Goal: Transaction & Acquisition: Purchase product/service

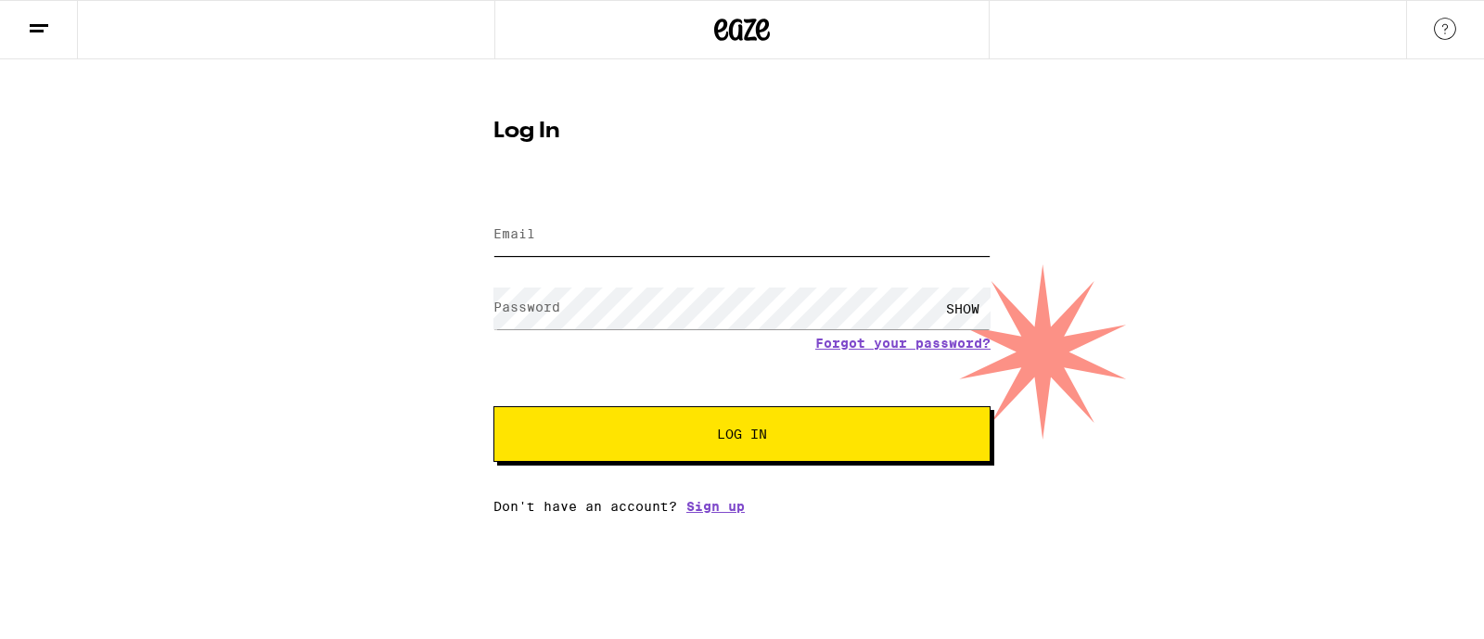
type input "[EMAIL_ADDRESS][DOMAIN_NAME]"
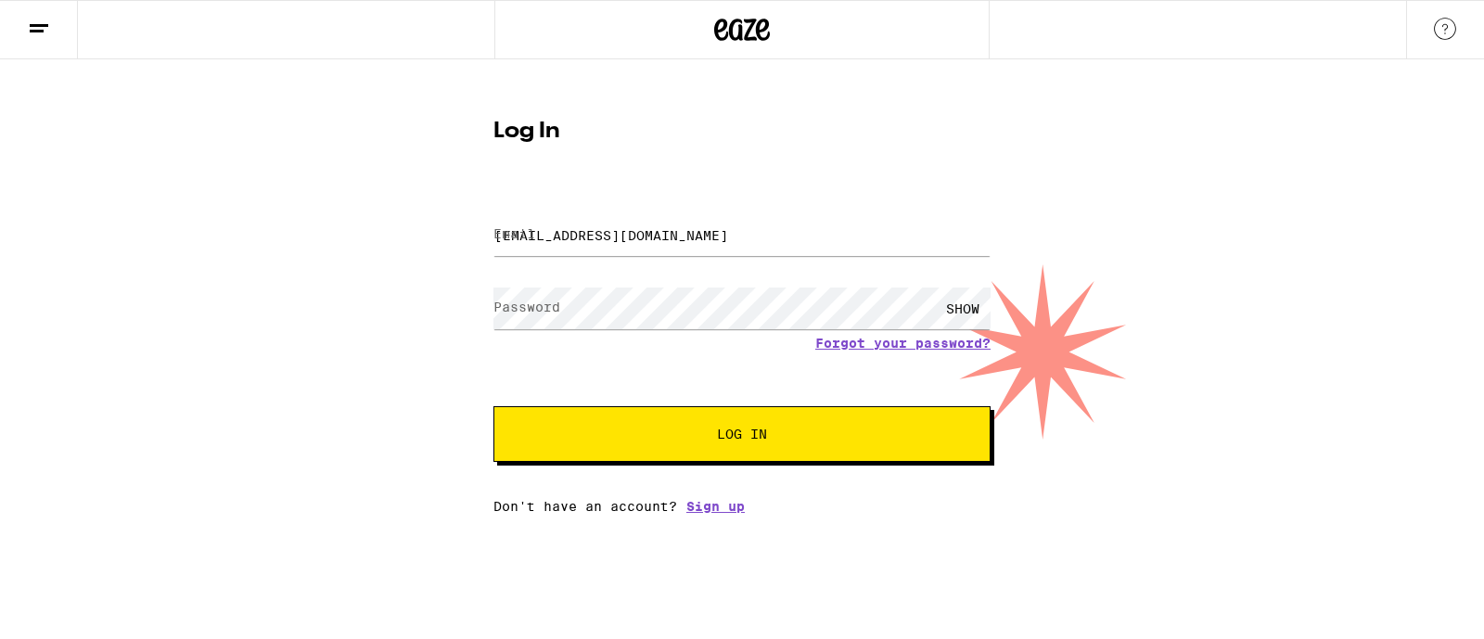
drag, startPoint x: 0, startPoint y: 0, endPoint x: 667, endPoint y: 425, distance: 790.8
click at [667, 425] on button "Log In" at bounding box center [741, 434] width 497 height 56
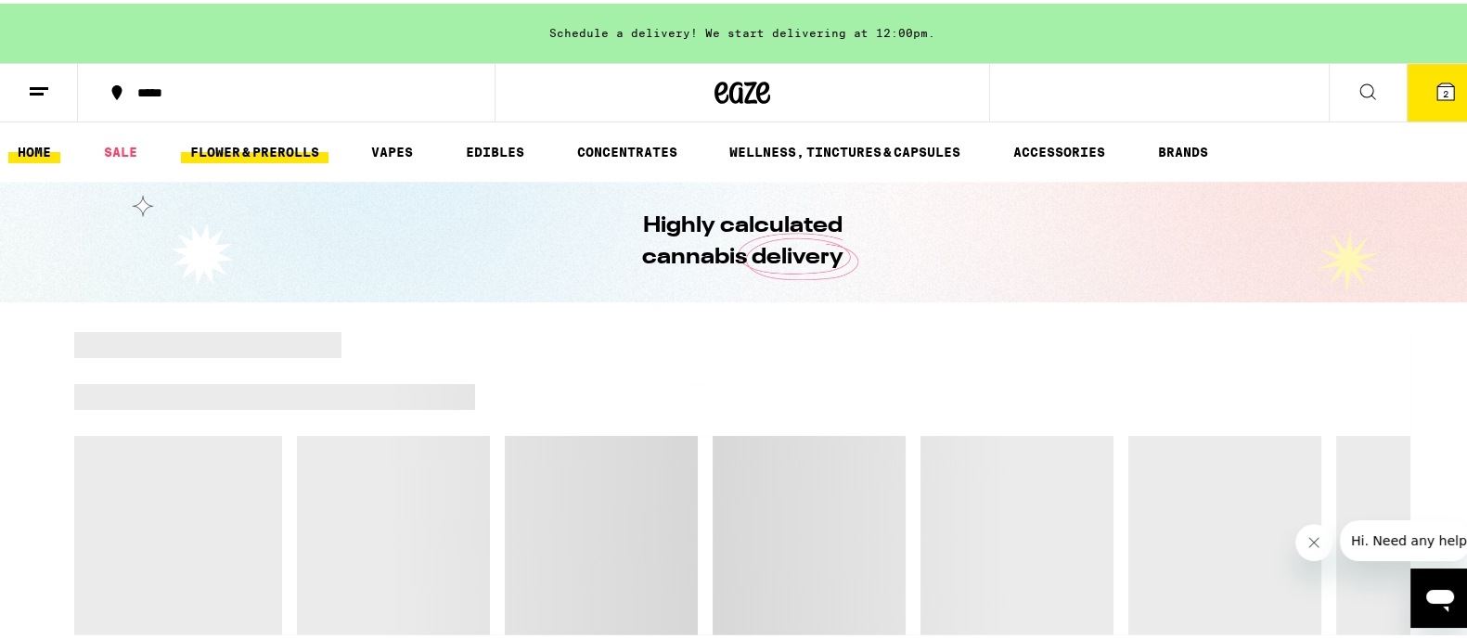
click at [272, 147] on link "FLOWER & PREROLLS" at bounding box center [254, 148] width 147 height 22
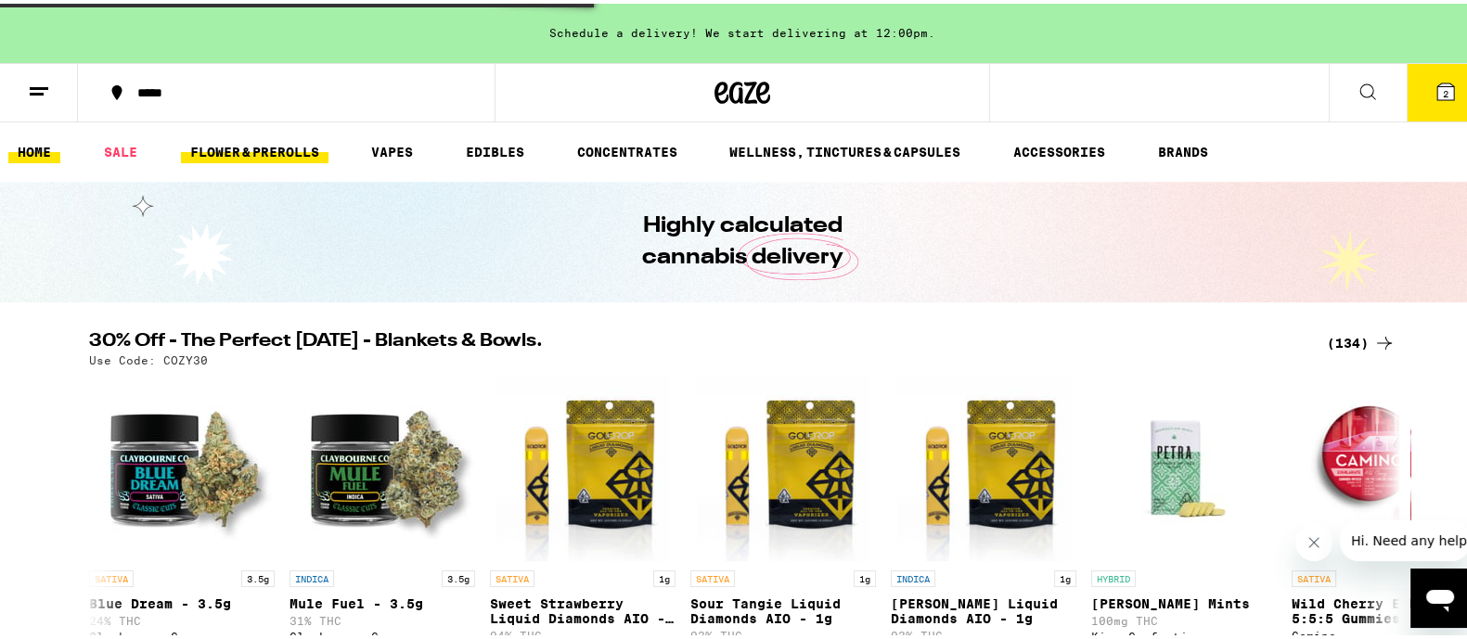
click at [273, 147] on link "FLOWER & PREROLLS" at bounding box center [254, 148] width 147 height 22
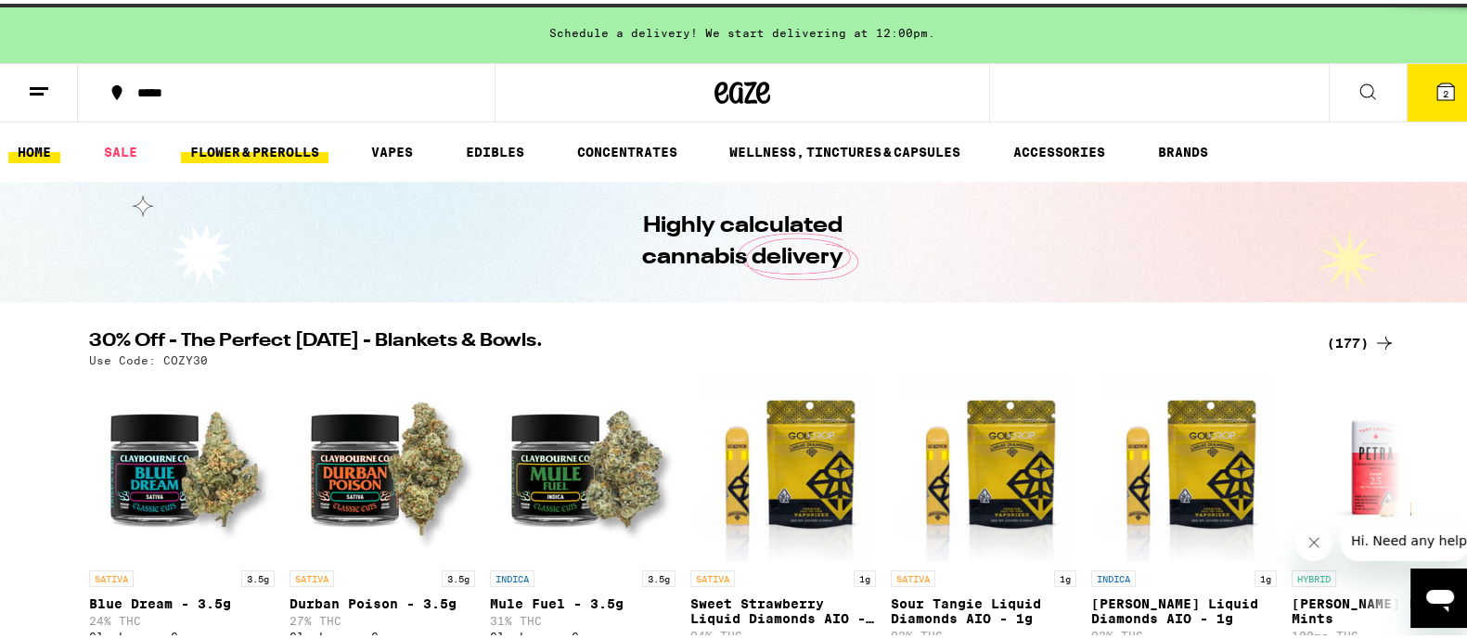
click at [273, 147] on link "FLOWER & PREROLLS" at bounding box center [254, 148] width 147 height 22
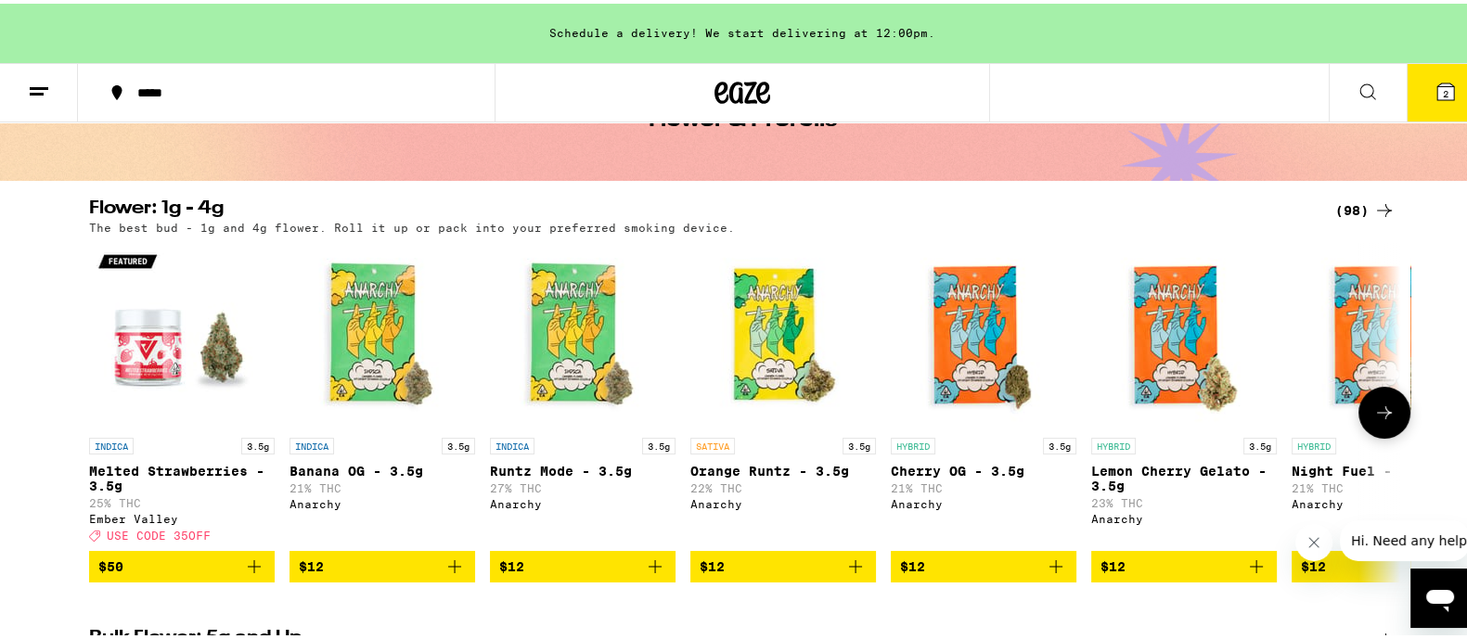
scroll to position [463, 0]
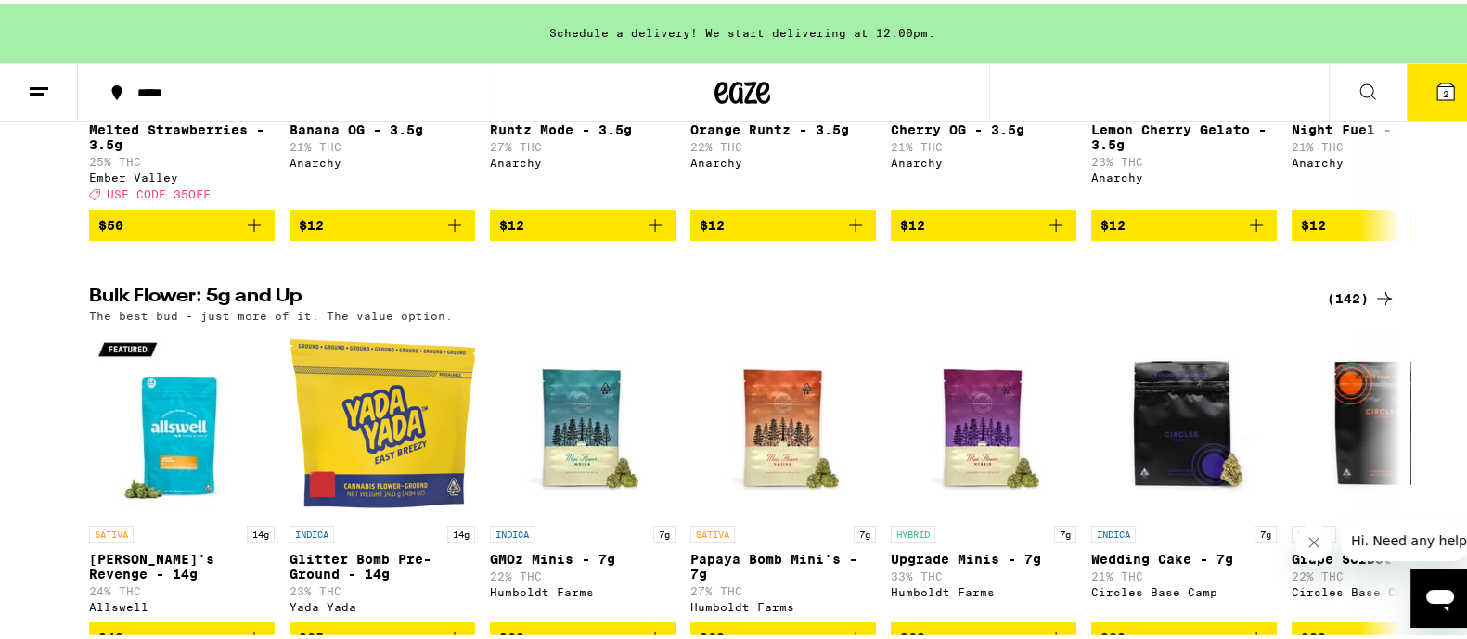
click at [1373, 304] on icon at bounding box center [1384, 295] width 22 height 22
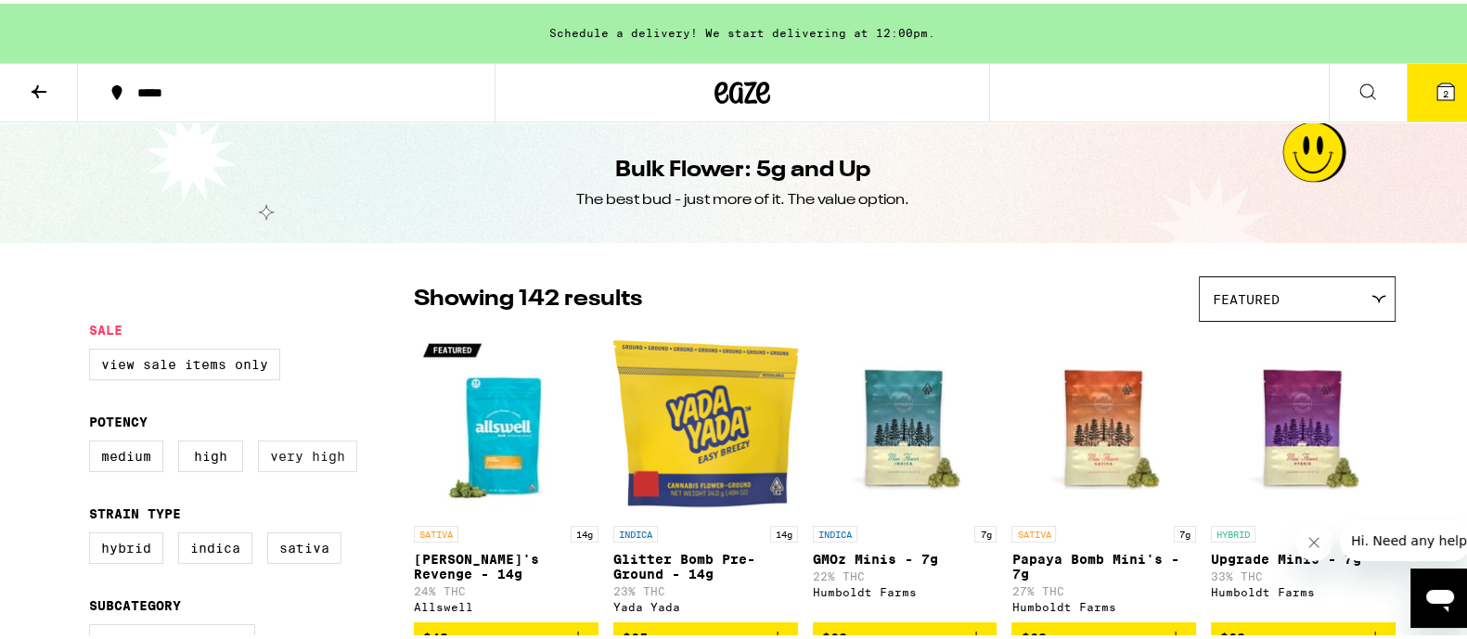
click at [308, 464] on label "Very High" at bounding box center [307, 453] width 99 height 32
click at [94, 441] on input "Very High" at bounding box center [93, 440] width 1 height 1
checkbox input "true"
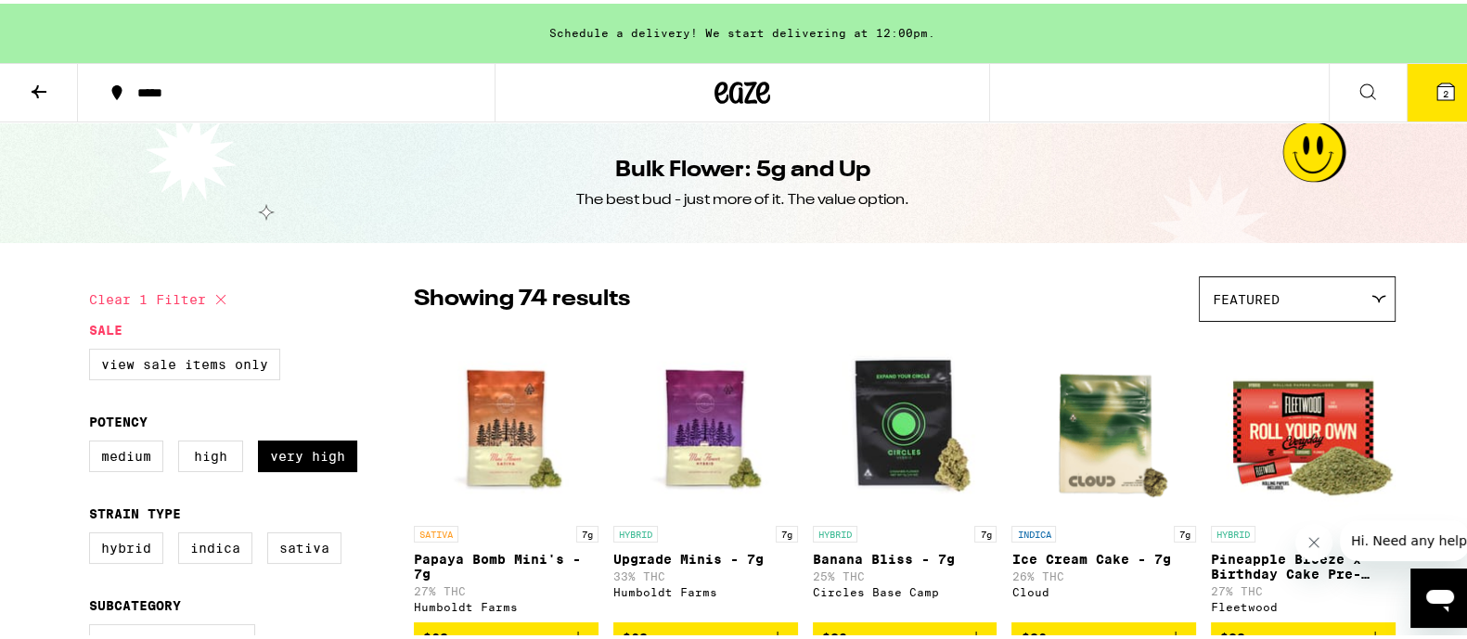
click at [292, 536] on fieldset "Strain Type Hybrid Indica Sativa" at bounding box center [251, 539] width 325 height 72
click at [292, 549] on label "Sativa" at bounding box center [304, 545] width 74 height 32
click at [94, 532] on input "Sativa" at bounding box center [93, 532] width 1 height 1
checkbox input "true"
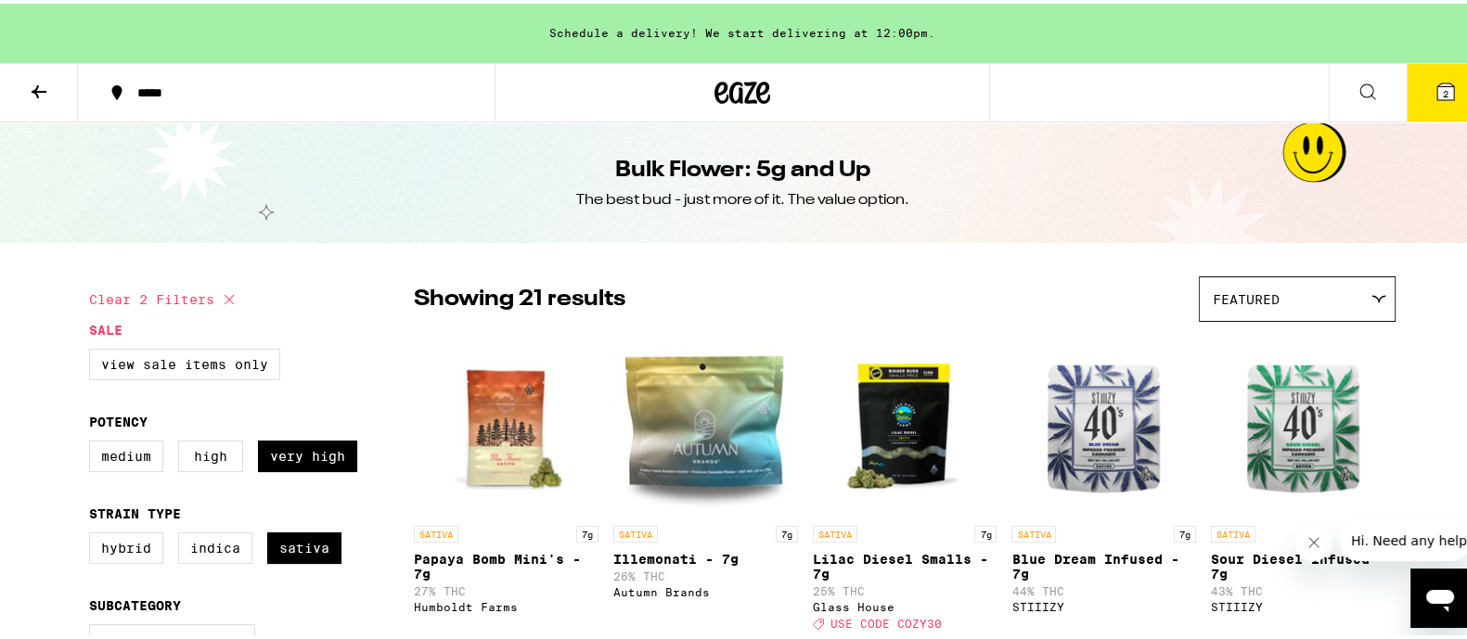
click at [1343, 280] on div "Featured" at bounding box center [1296, 296] width 195 height 44
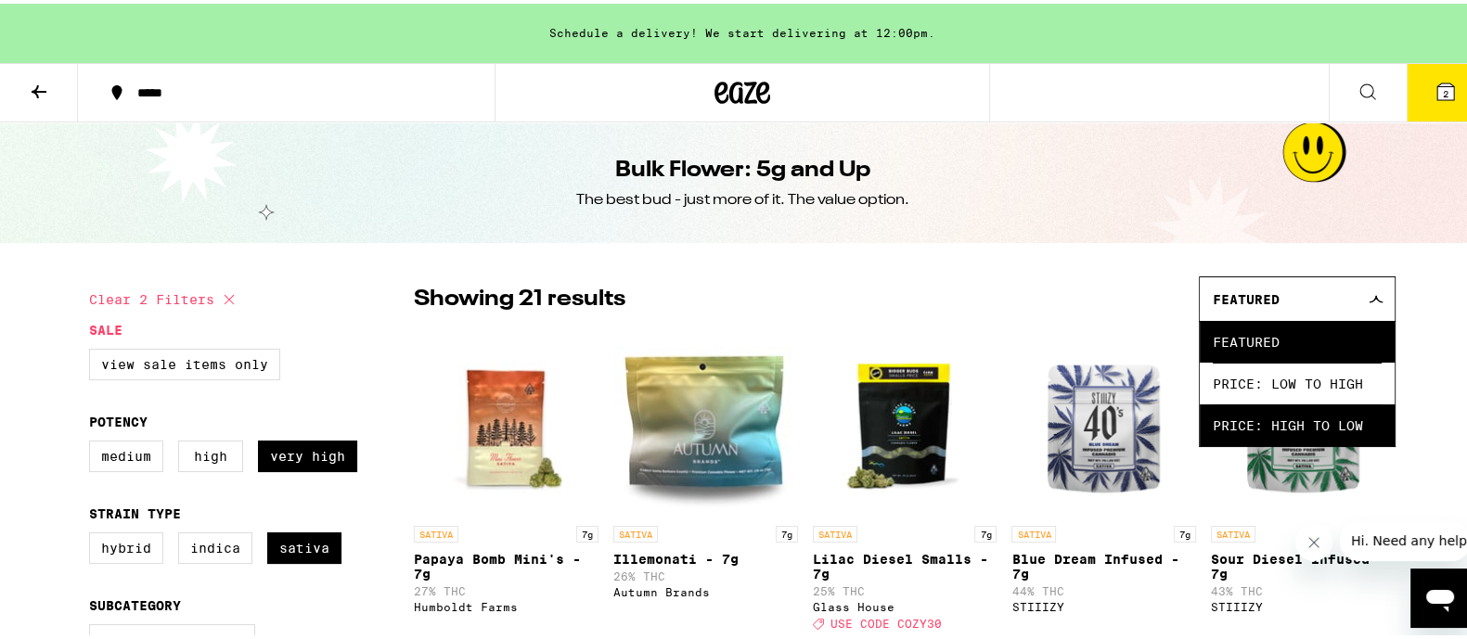
click at [1243, 419] on span "Price: High to Low" at bounding box center [1296, 422] width 169 height 42
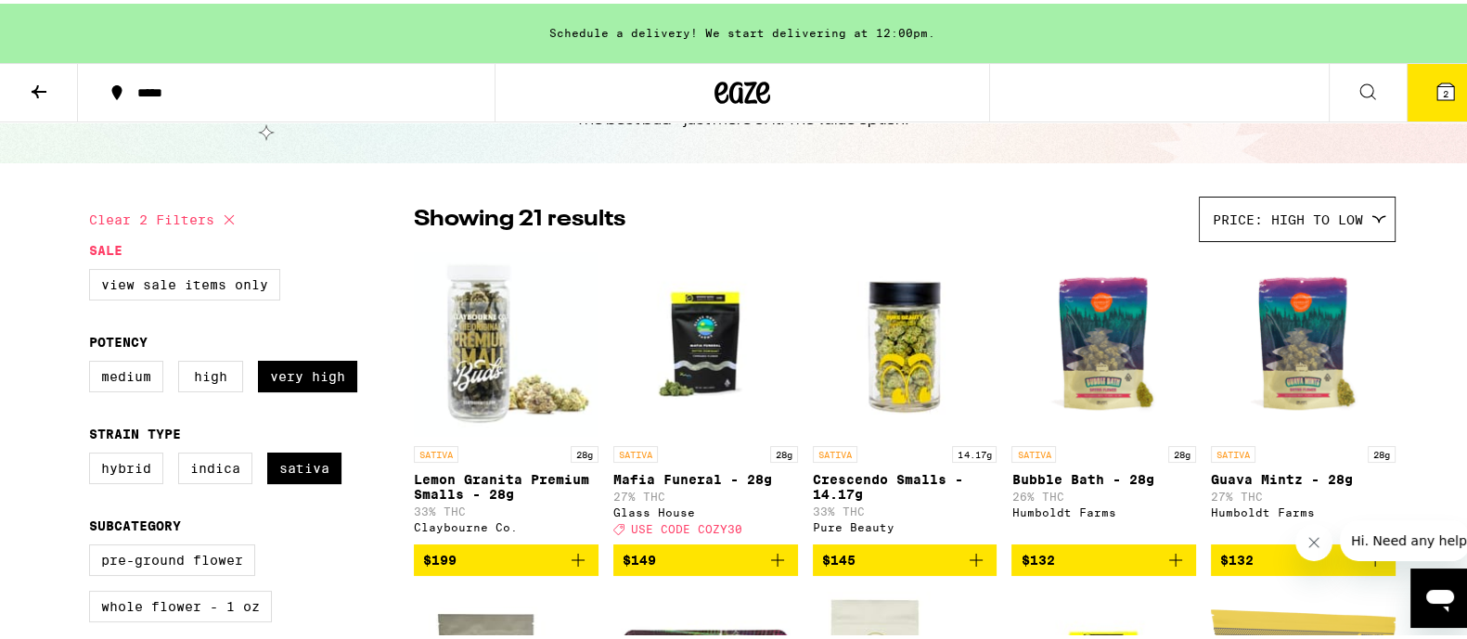
scroll to position [115, 0]
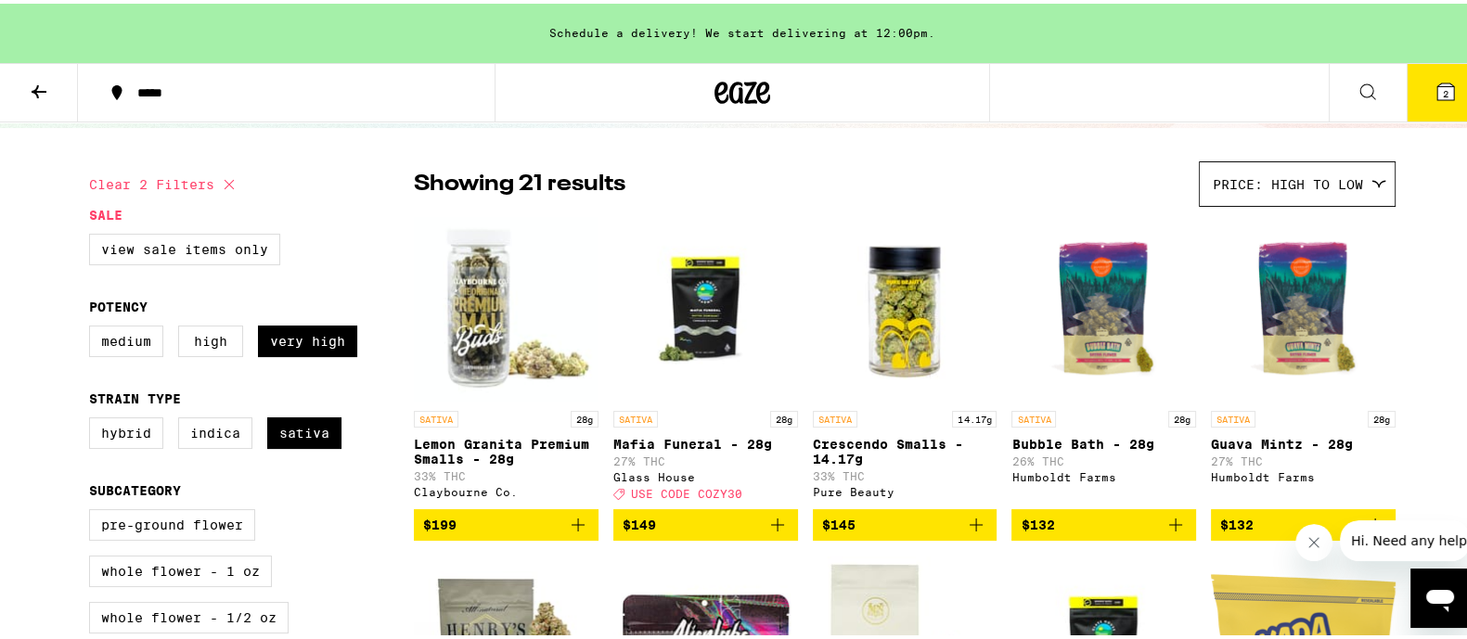
click at [771, 529] on icon "Add to bag" at bounding box center [777, 521] width 22 height 22
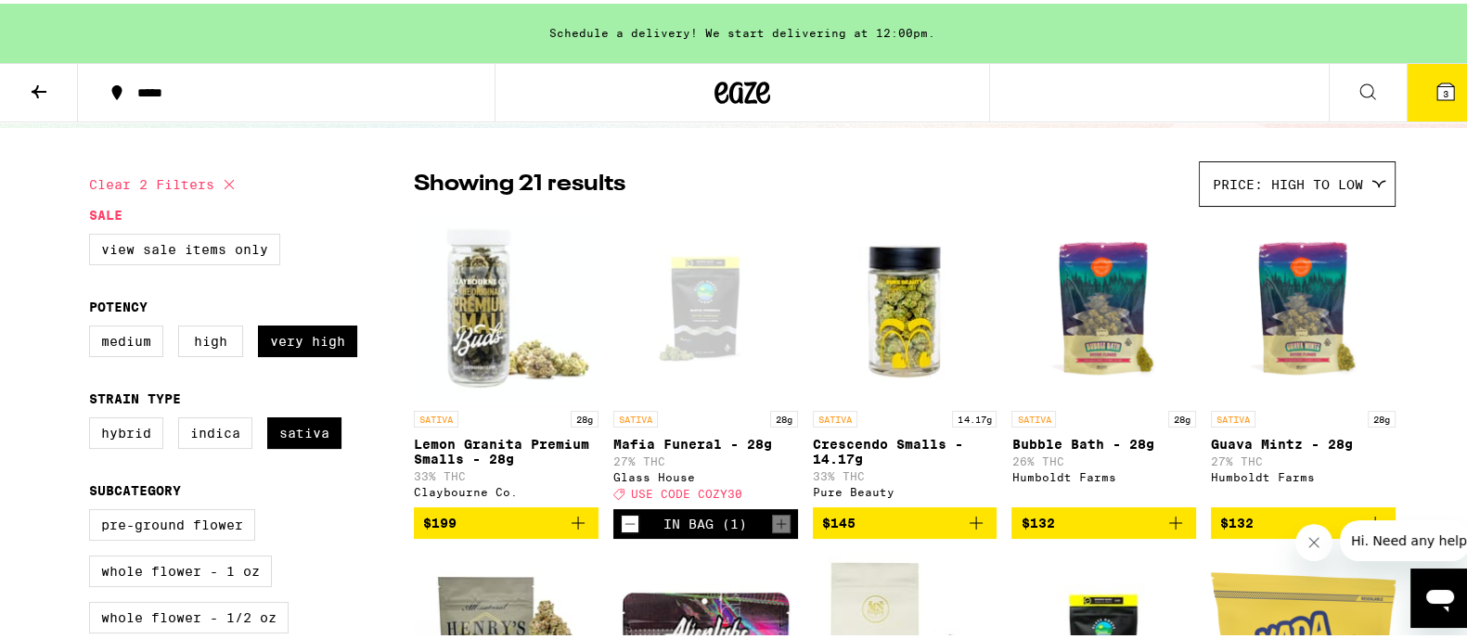
click at [701, 328] on div "Open page for Mafia Funeral - 28g from Glass House" at bounding box center [705, 305] width 185 height 186
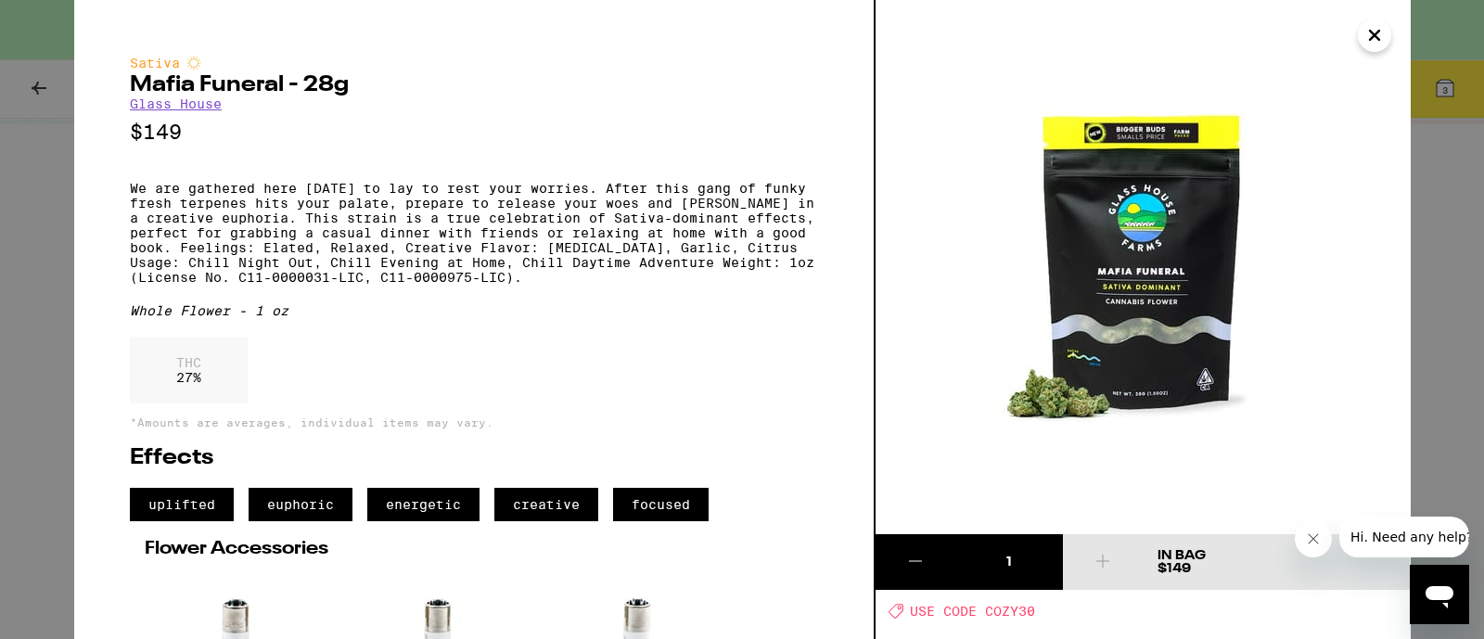
click at [1369, 34] on icon "Close" at bounding box center [1375, 35] width 22 height 28
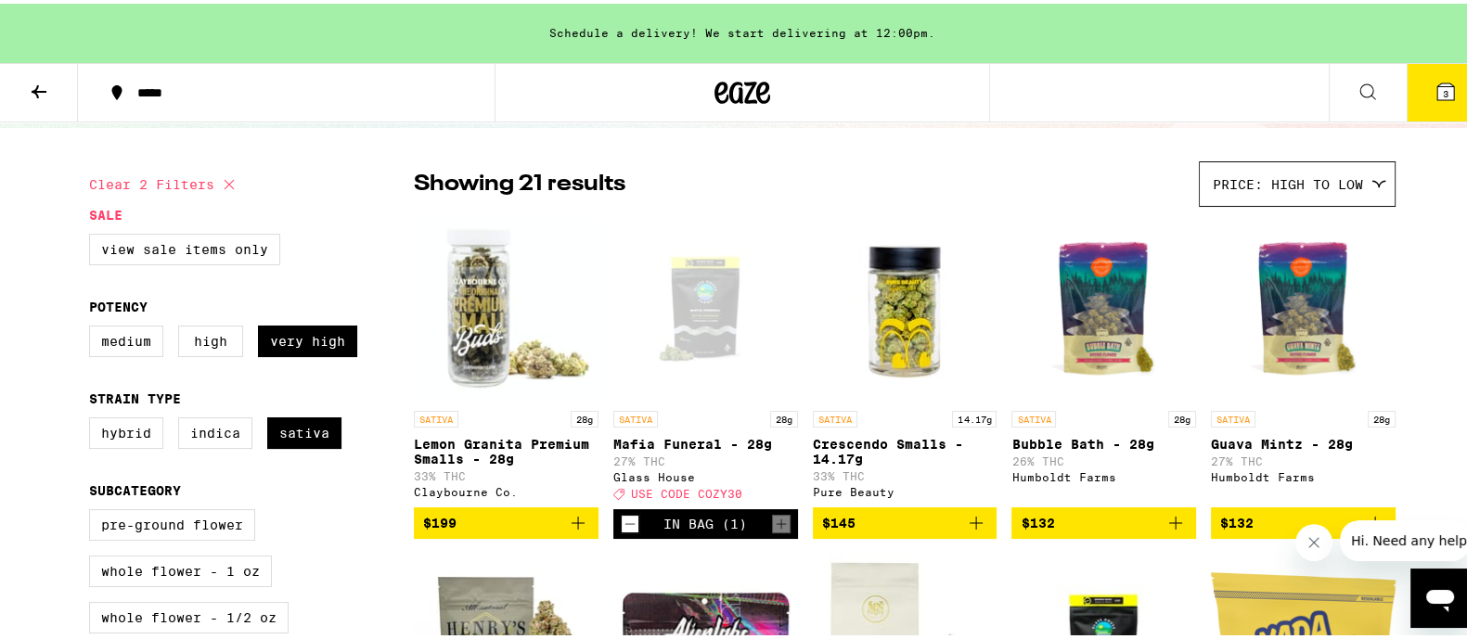
click at [722, 301] on div "Open page for Mafia Funeral - 28g from Glass House" at bounding box center [705, 305] width 185 height 186
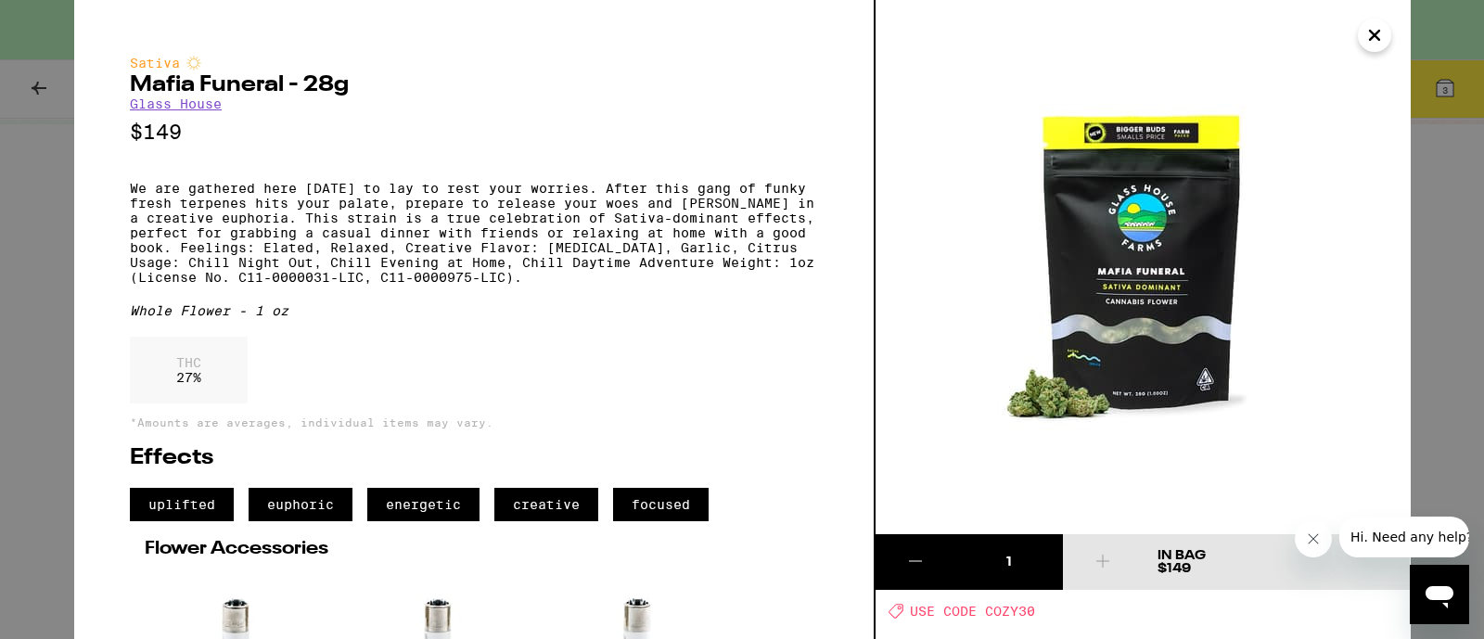
click at [1367, 37] on icon "Close" at bounding box center [1375, 35] width 22 height 28
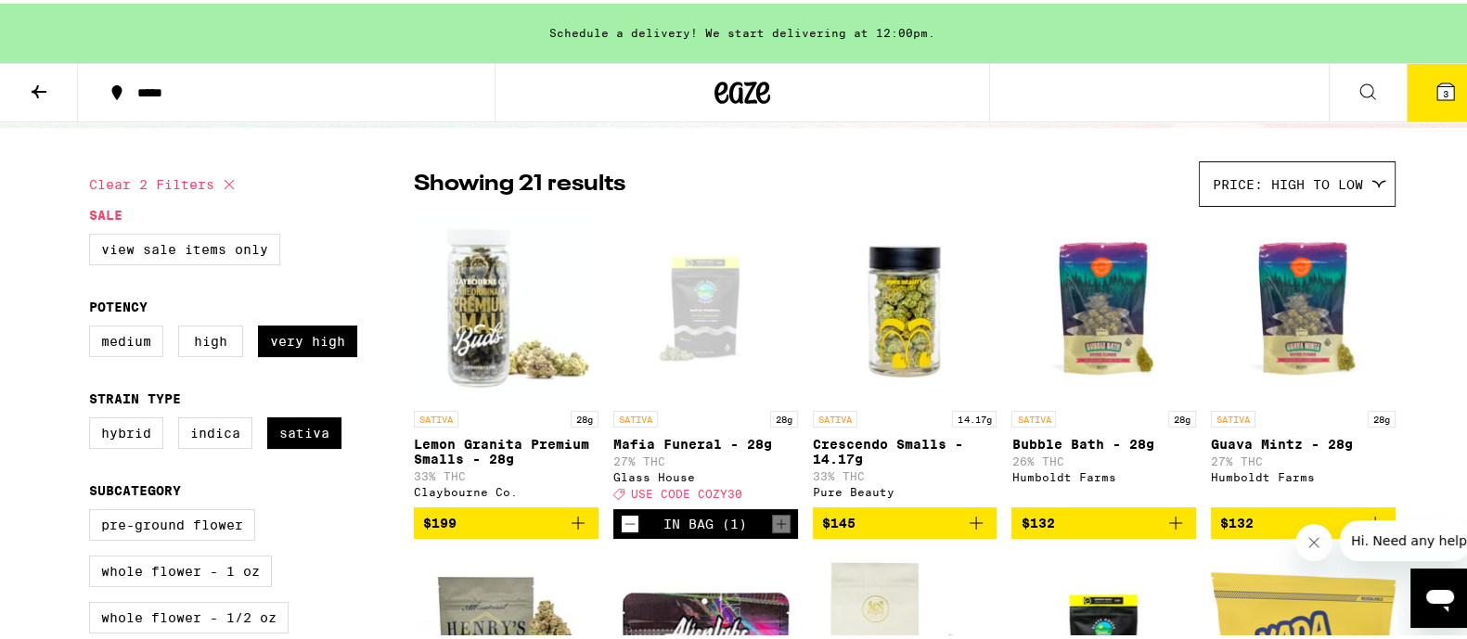
click at [1437, 82] on icon at bounding box center [1445, 88] width 17 height 17
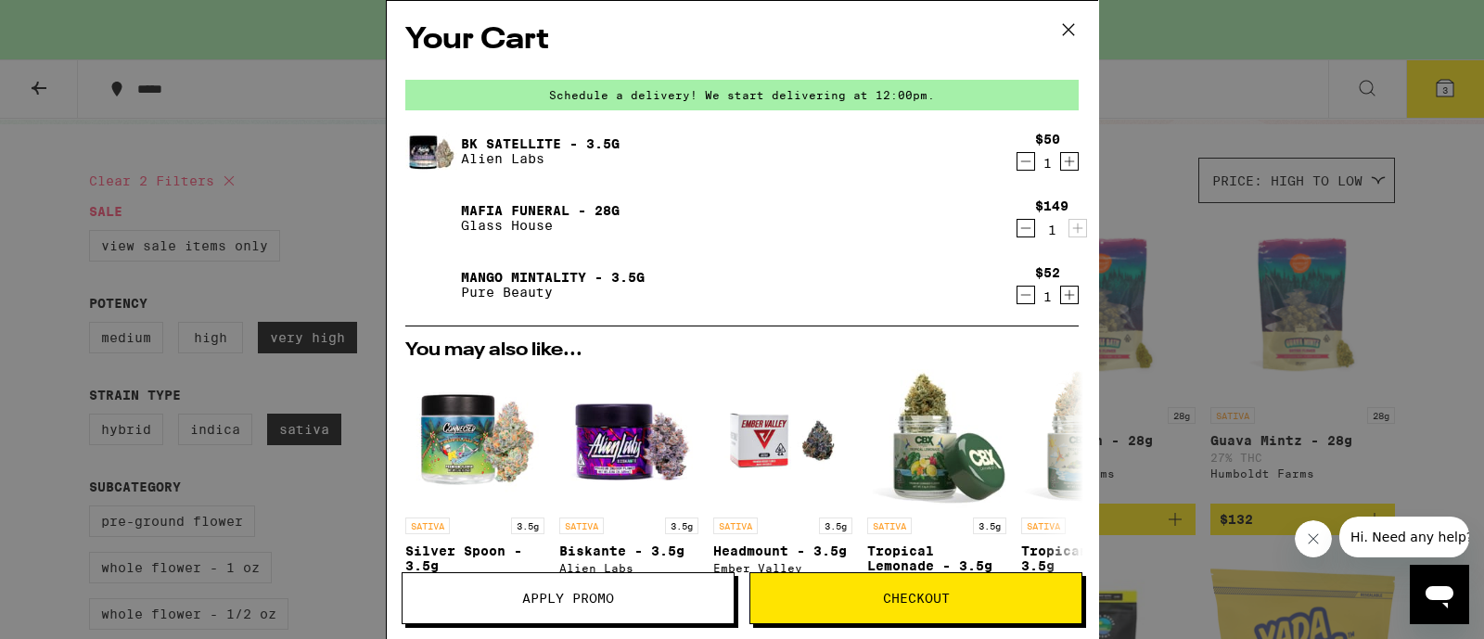
click at [1018, 162] on icon "Decrement" at bounding box center [1026, 161] width 17 height 22
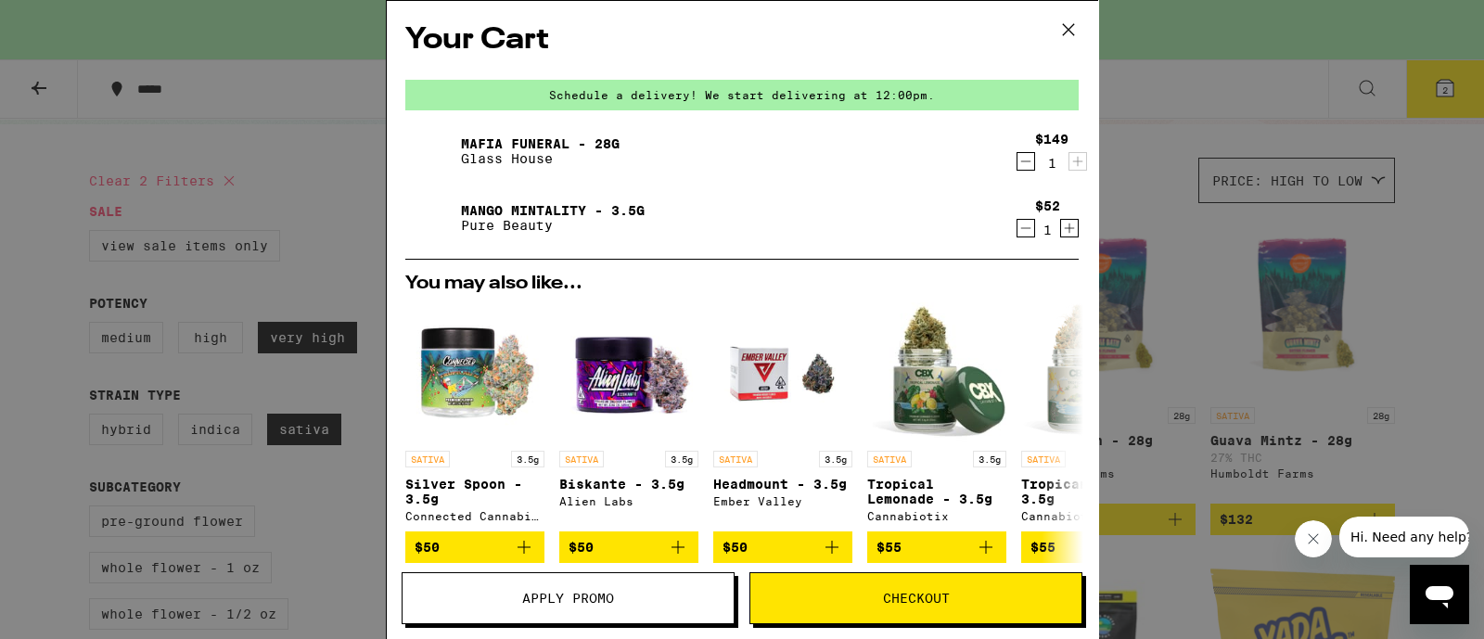
click at [1018, 220] on icon "Decrement" at bounding box center [1026, 228] width 17 height 22
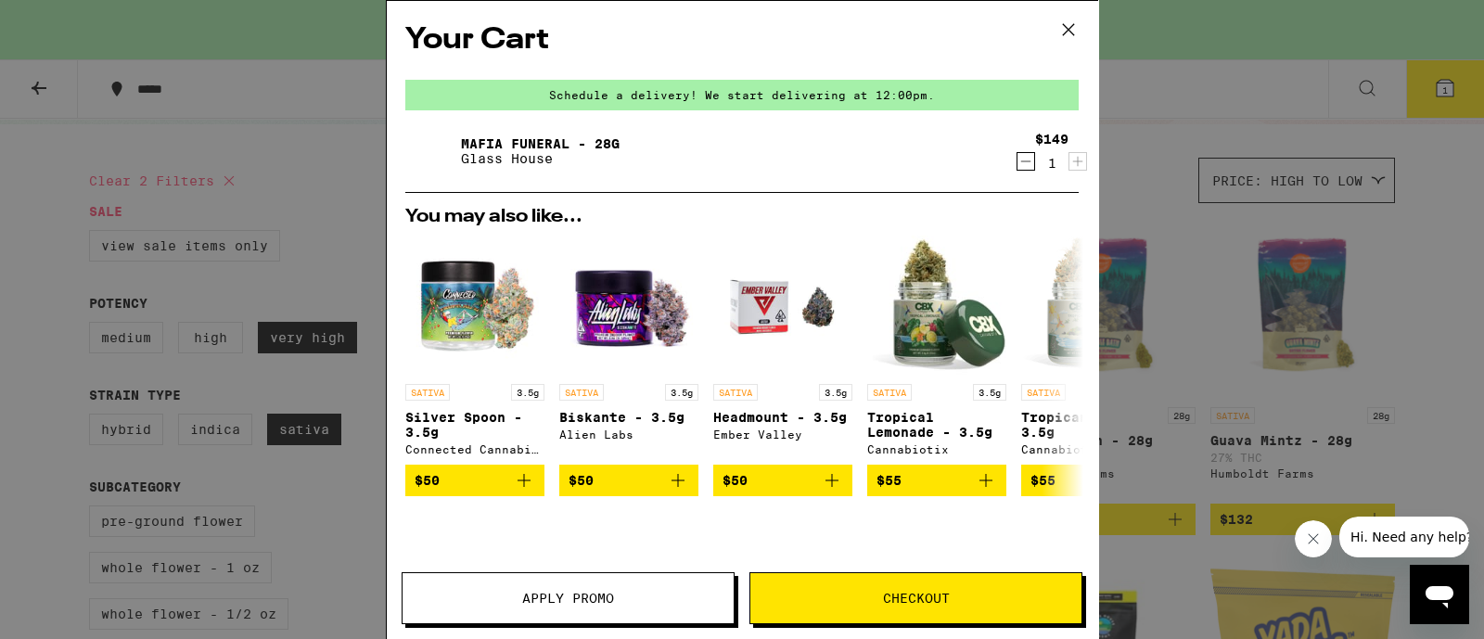
click at [601, 575] on button "Apply Promo" at bounding box center [568, 598] width 333 height 52
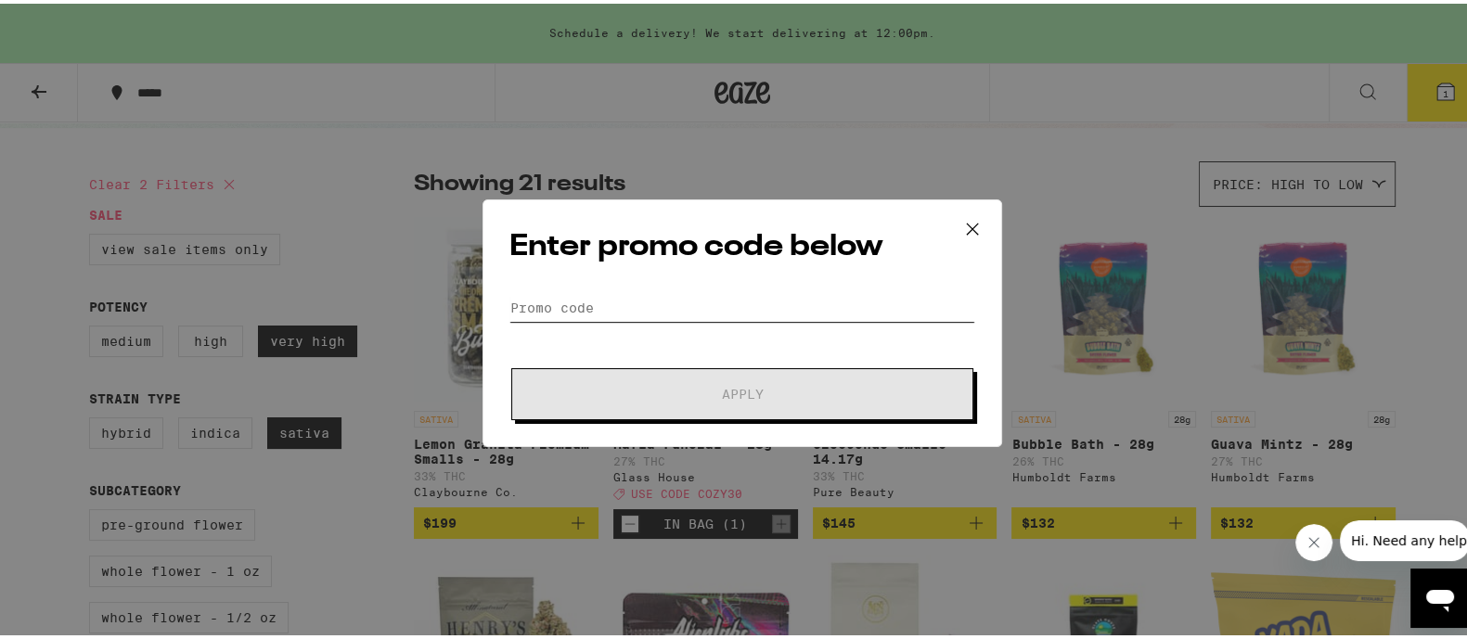
click at [691, 293] on input "Promo Code" at bounding box center [742, 304] width 466 height 28
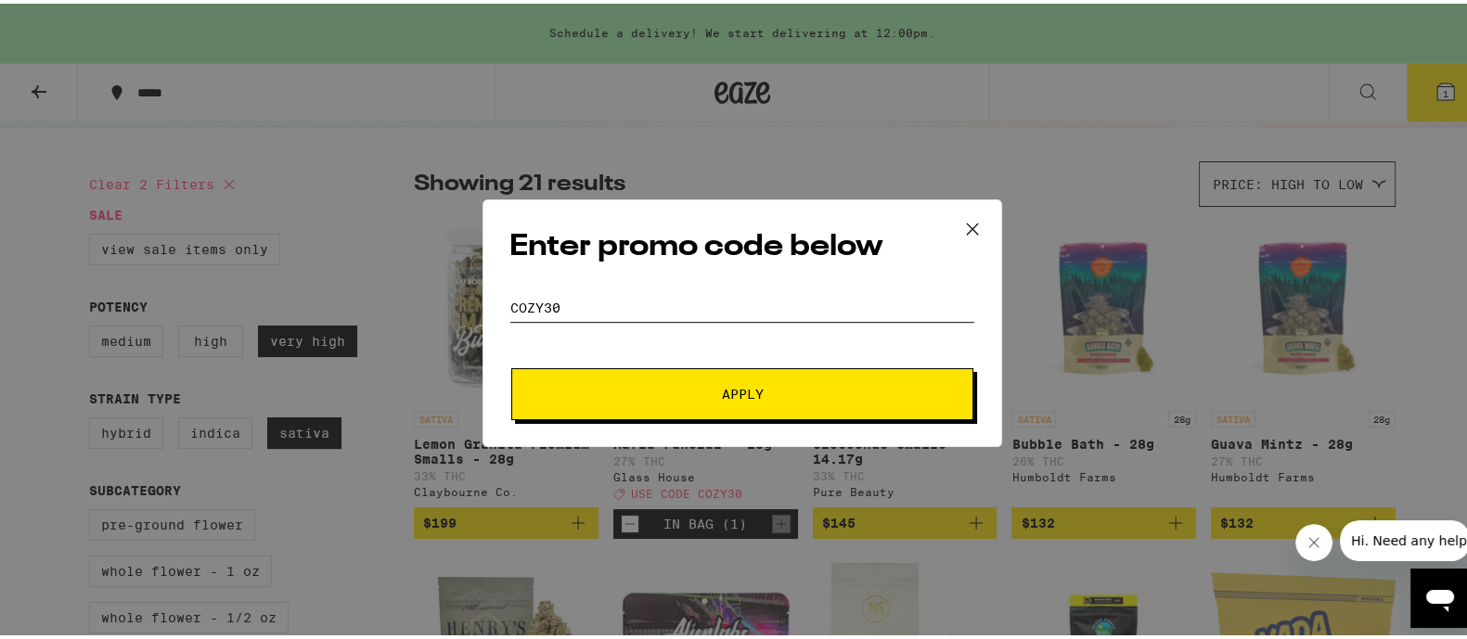
type input "cozy30"
click at [511, 365] on button "Apply" at bounding box center [742, 391] width 462 height 52
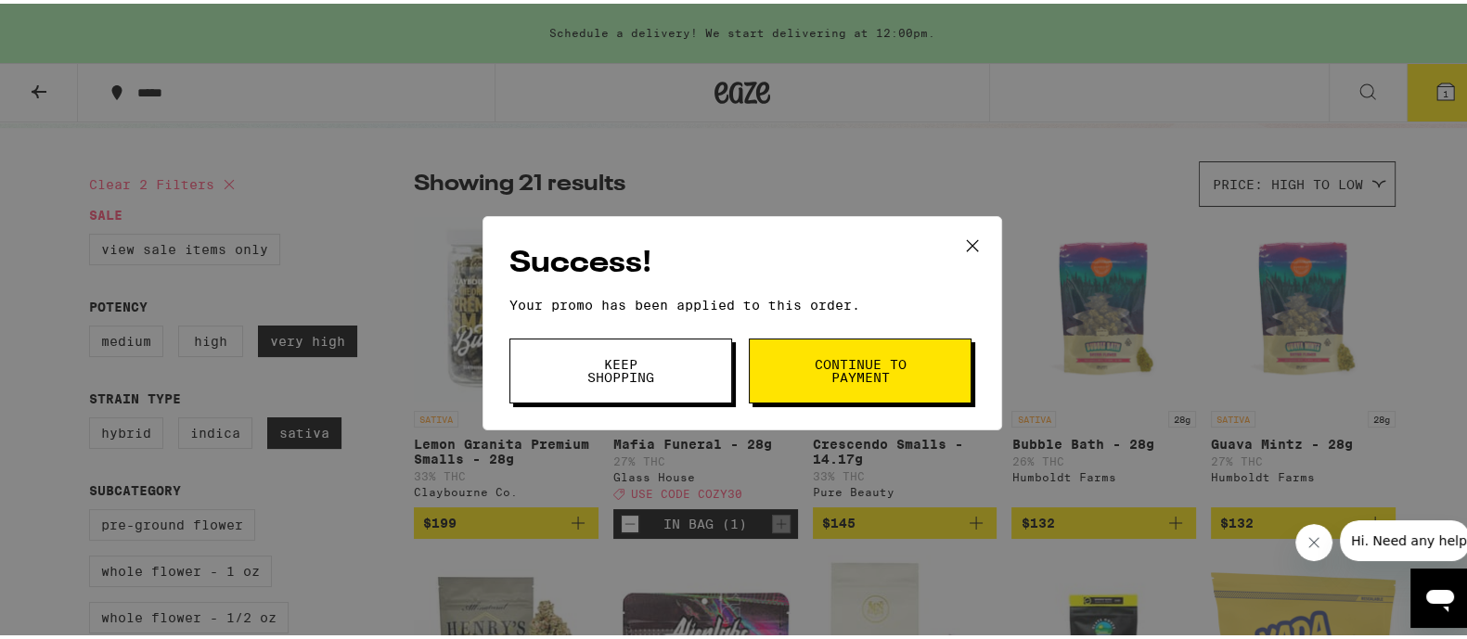
click at [834, 356] on span "Continue to payment" at bounding box center [860, 367] width 95 height 26
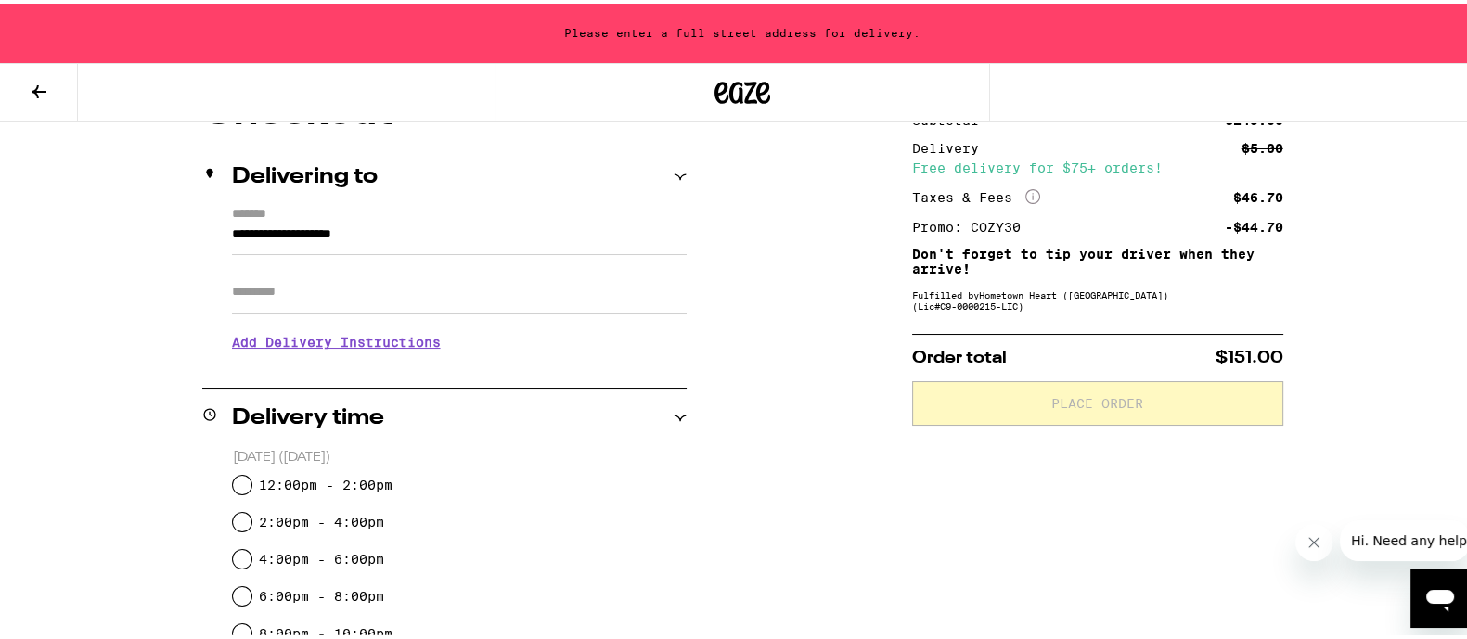
scroll to position [231, 0]
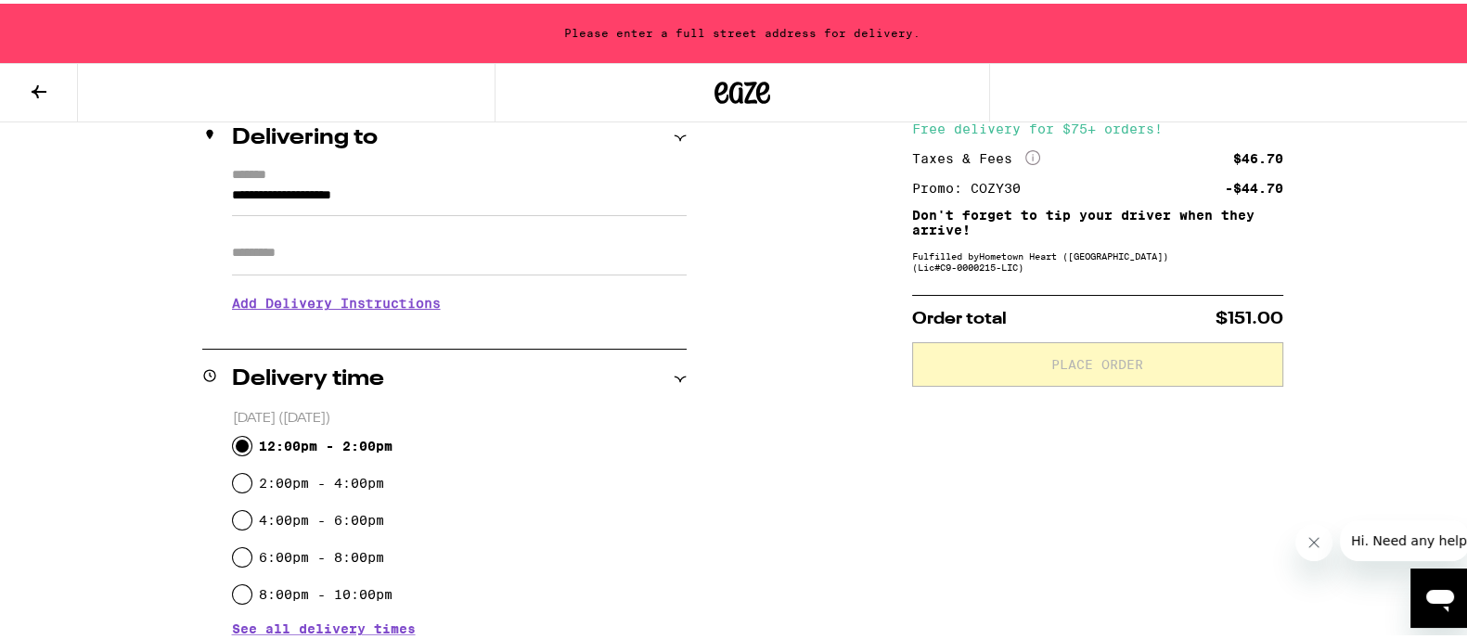
click at [237, 447] on input "12:00pm - 2:00pm" at bounding box center [242, 442] width 19 height 19
radio input "true"
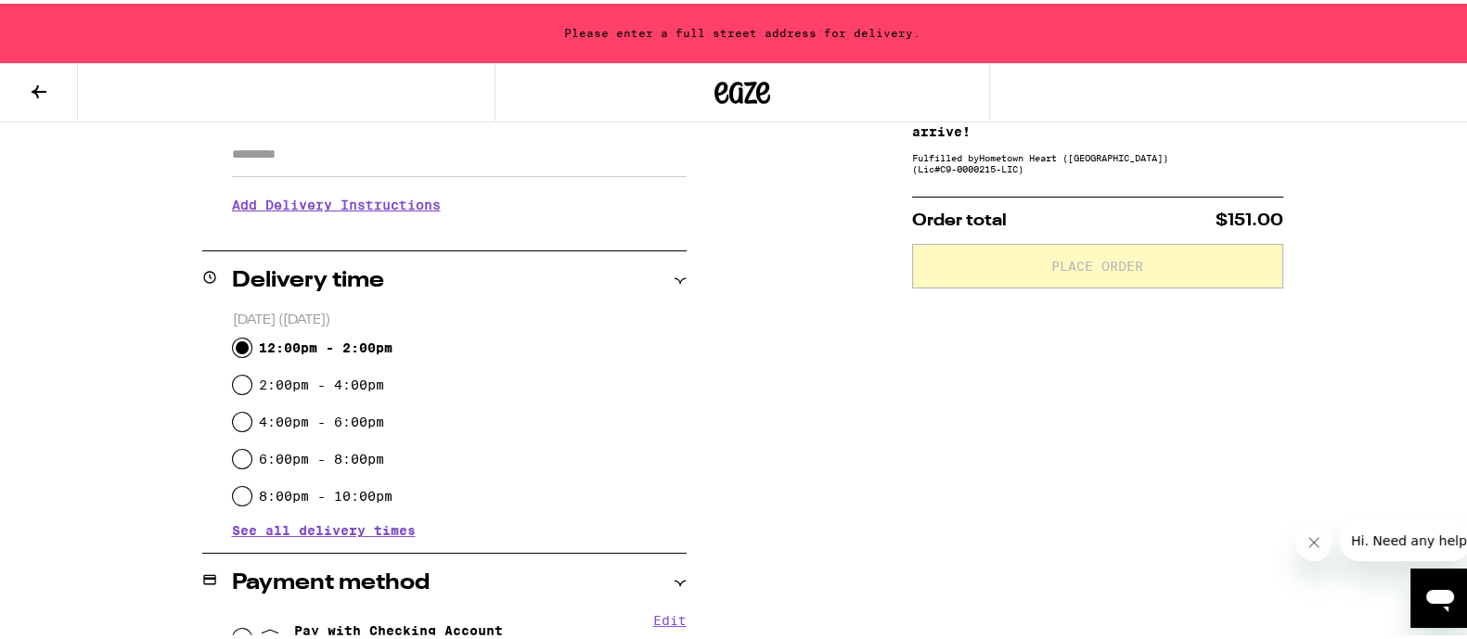
scroll to position [463, 0]
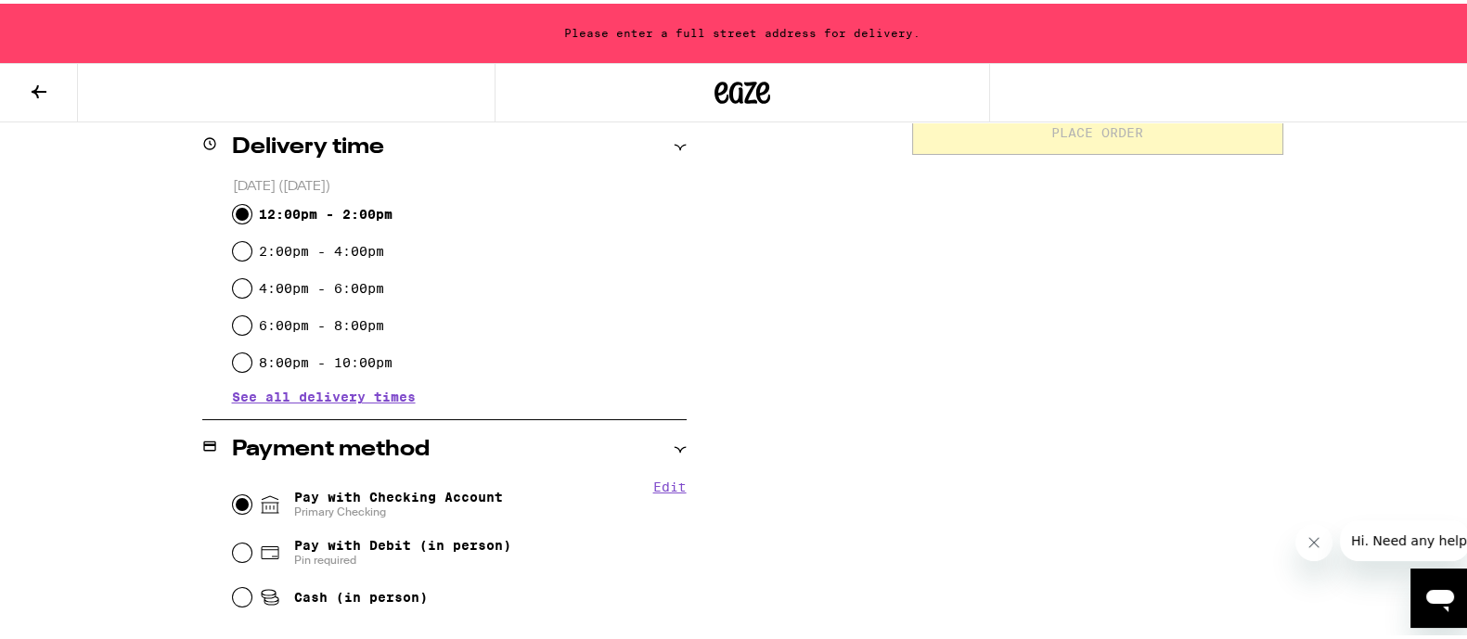
click at [233, 501] on input "Pay with Checking Account Primary Checking" at bounding box center [242, 501] width 19 height 19
radio input "true"
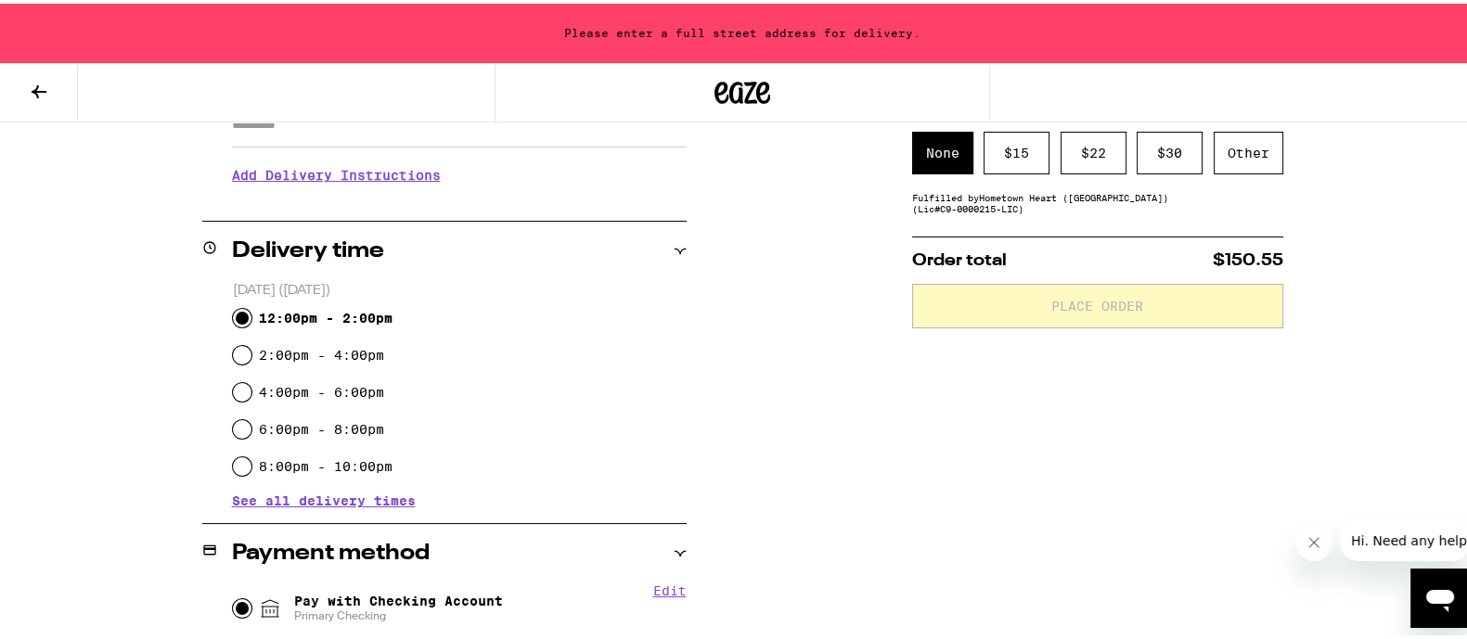
scroll to position [231, 0]
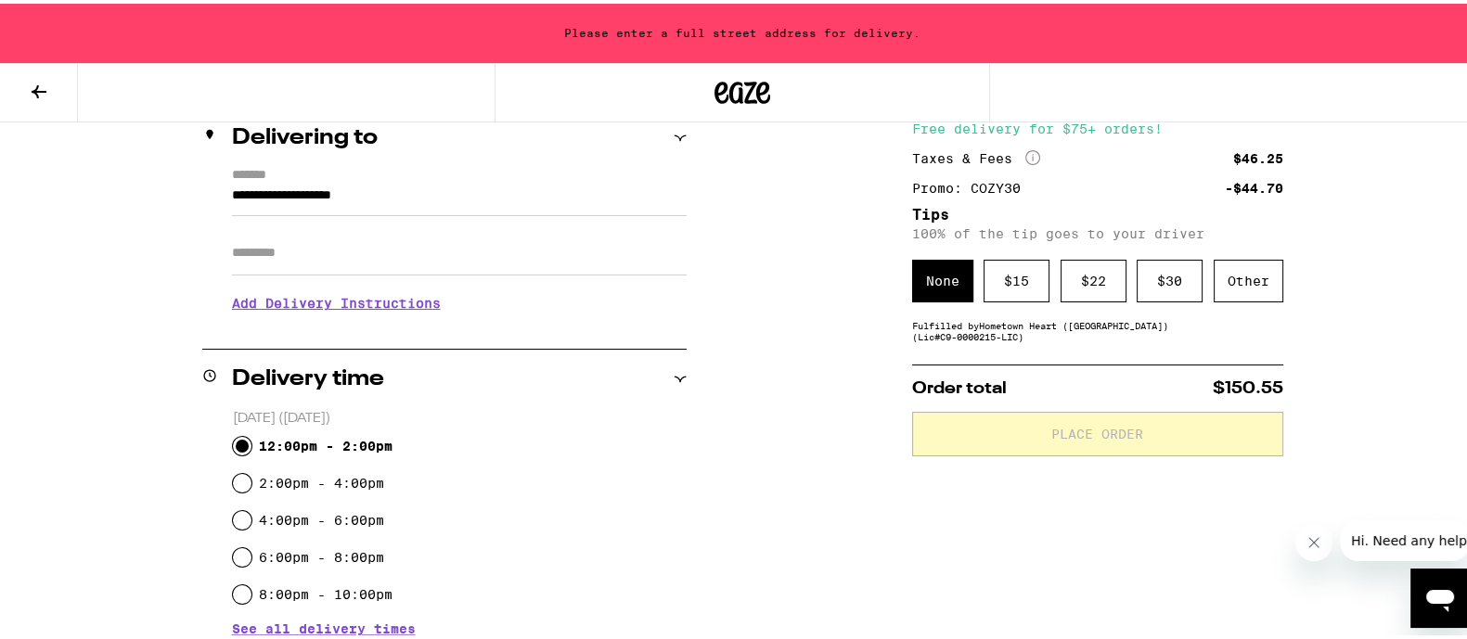
click at [435, 199] on input "**********" at bounding box center [459, 197] width 455 height 32
click at [435, 198] on input "**********" at bounding box center [459, 197] width 455 height 32
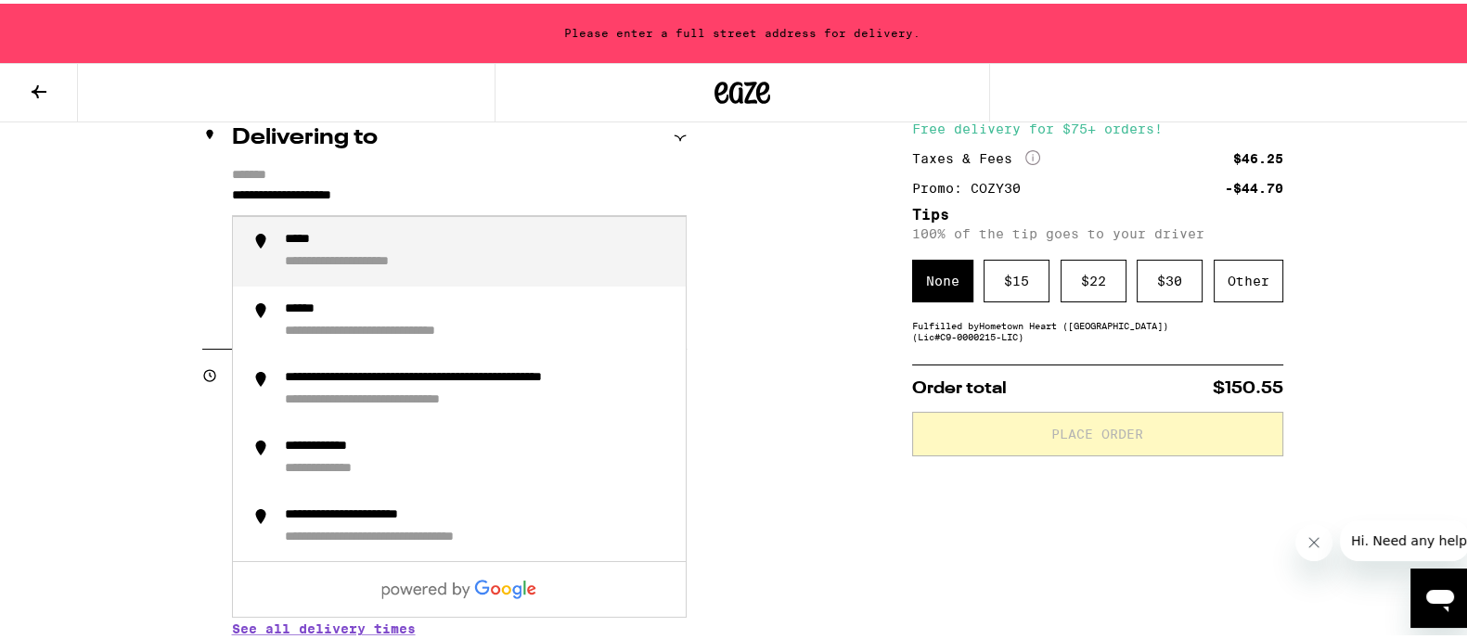
click at [435, 198] on input "**********" at bounding box center [459, 197] width 455 height 32
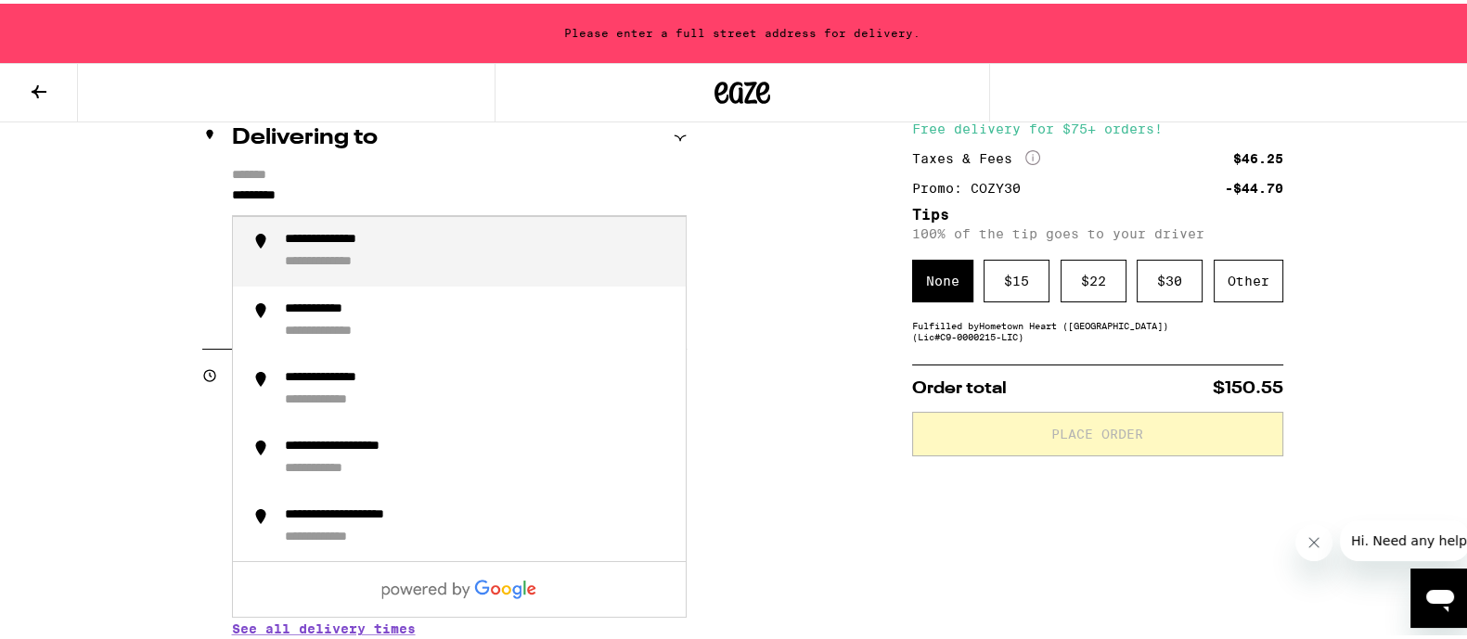
click at [425, 229] on div "**********" at bounding box center [478, 247] width 386 height 39
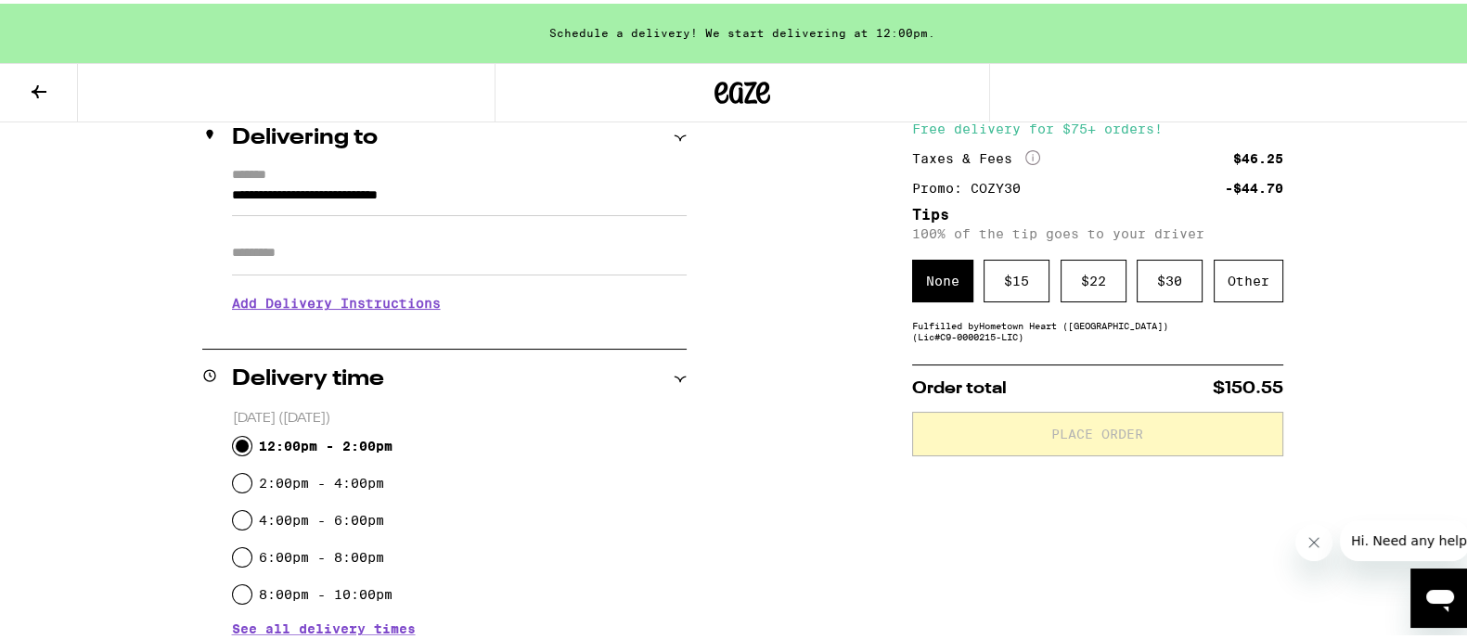
type input "**********"
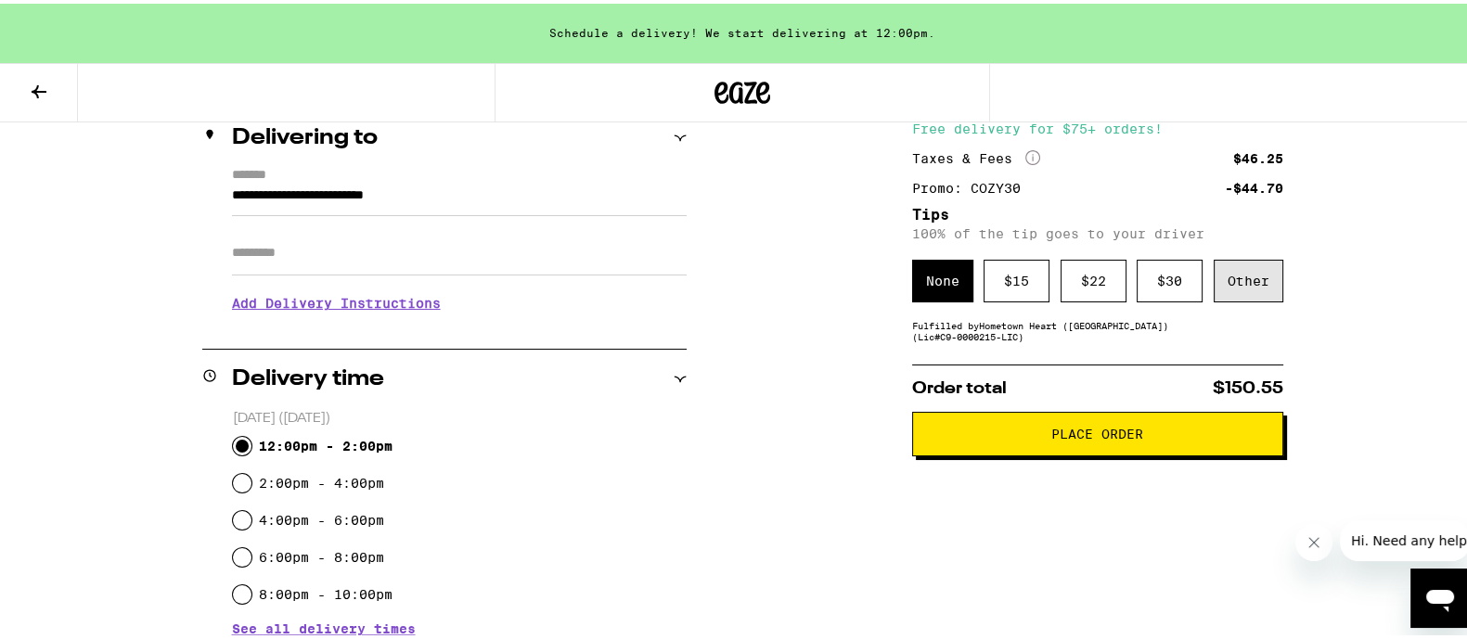
click at [1217, 285] on div "Other" at bounding box center [1248, 277] width 70 height 43
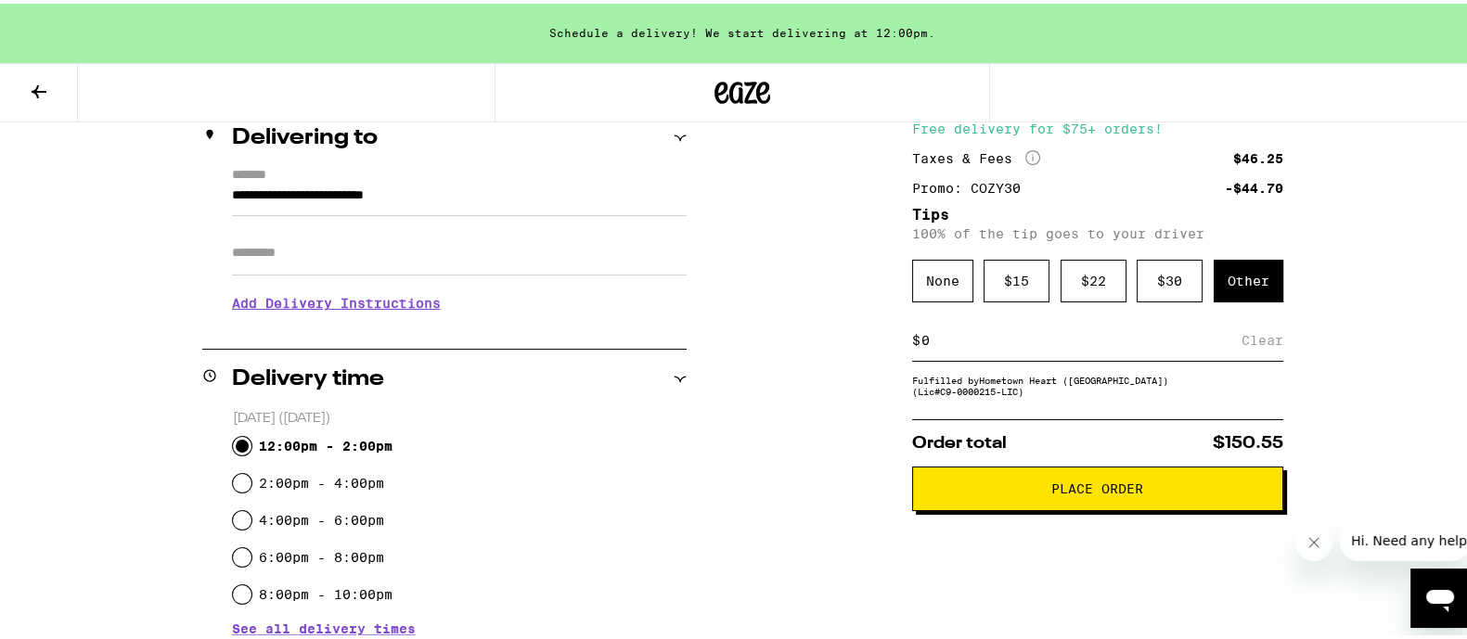
click at [978, 345] on input at bounding box center [1080, 336] width 321 height 17
type input "5"
click at [1275, 344] on div "**********" at bounding box center [742, 552] width 1336 height 999
click at [1266, 342] on div "Save" at bounding box center [1265, 336] width 33 height 41
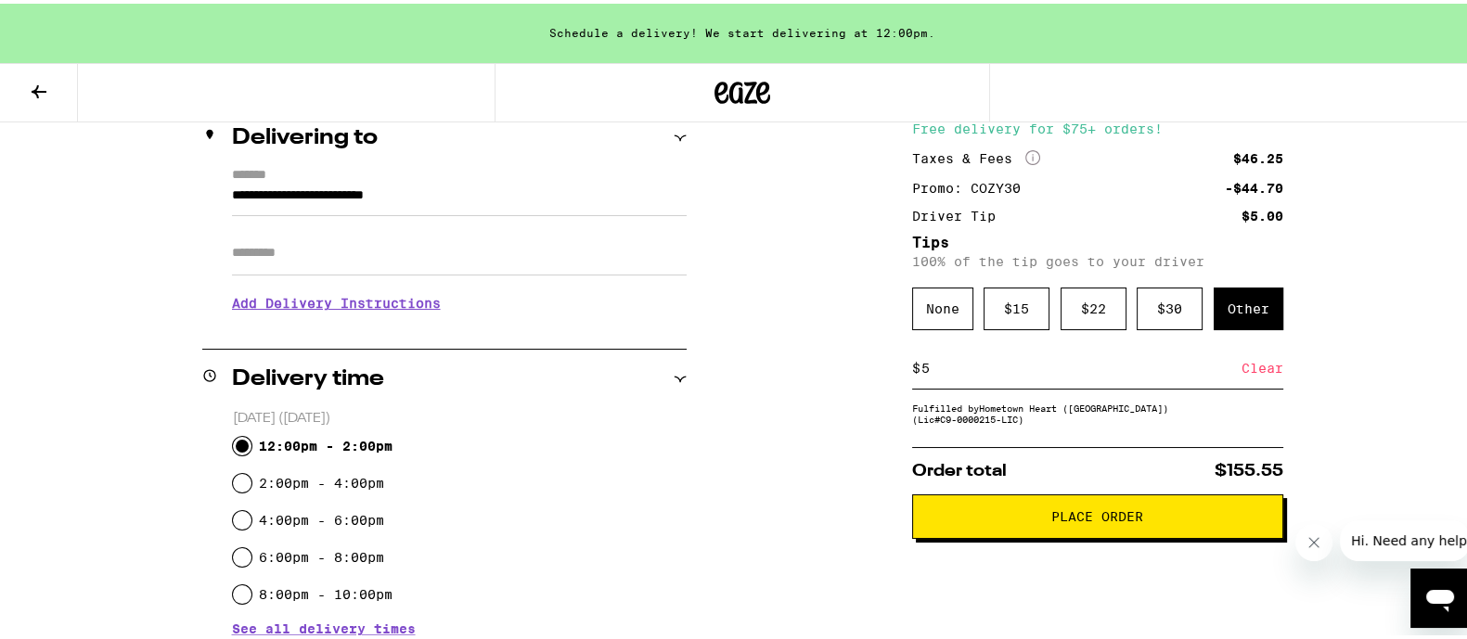
click at [951, 379] on div "$ 5 Clear" at bounding box center [1097, 365] width 371 height 42
click at [951, 370] on input "5" at bounding box center [1080, 364] width 321 height 17
click at [931, 364] on input "5" at bounding box center [1080, 364] width 321 height 17
type input "8"
click at [1016, 518] on span "Place Order" at bounding box center [1098, 512] width 340 height 13
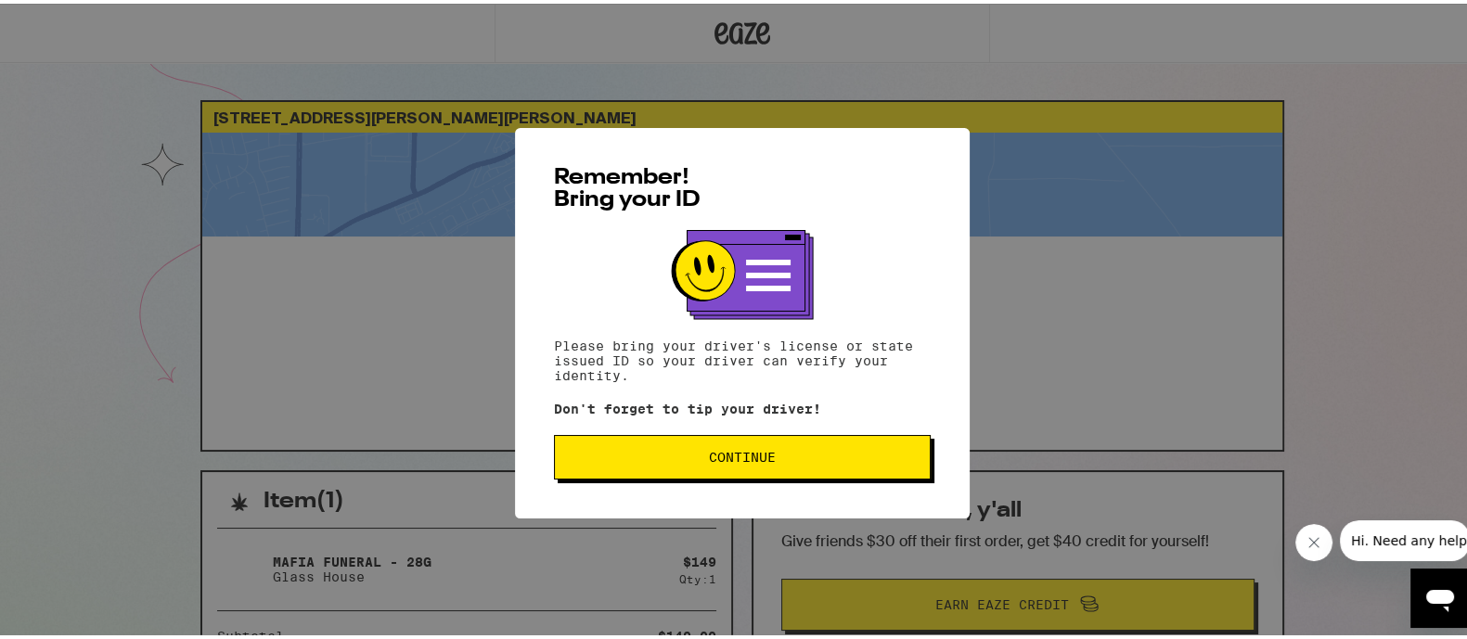
click at [724, 457] on span "Continue" at bounding box center [742, 453] width 67 height 13
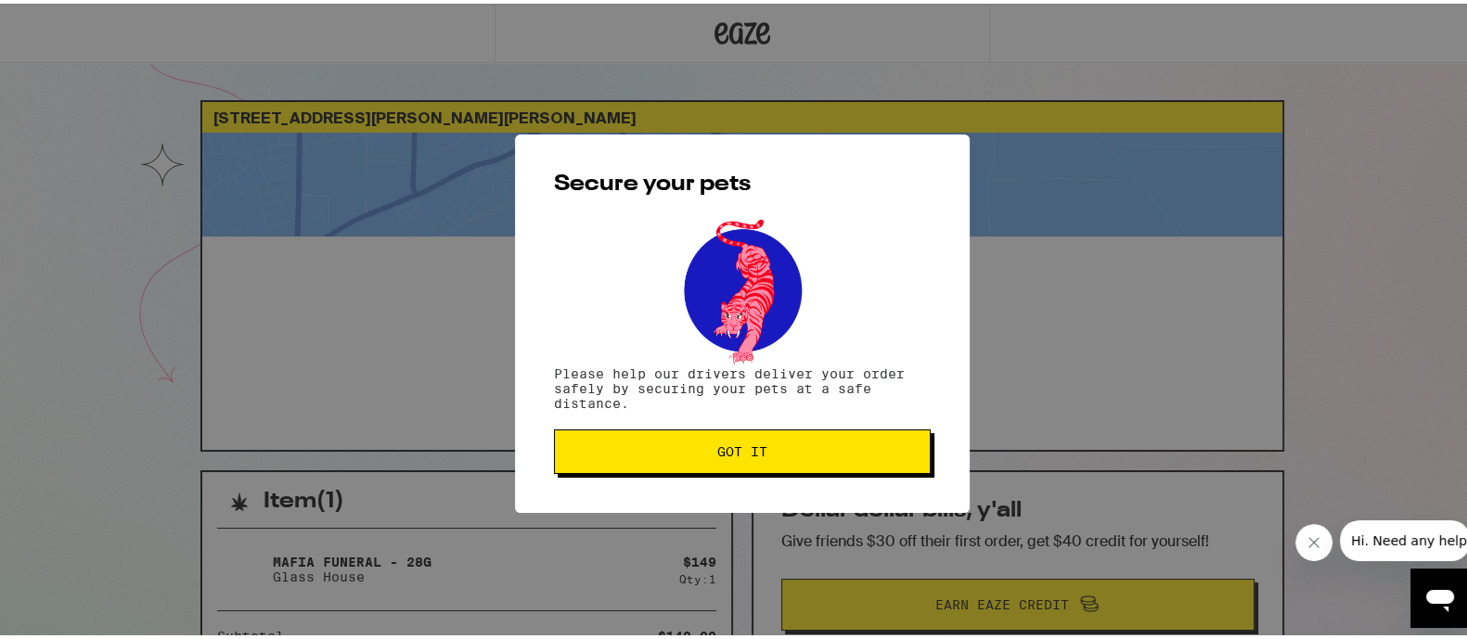
click at [724, 455] on span "Got it" at bounding box center [742, 448] width 50 height 13
